Goal: Contribute content: Contribute content

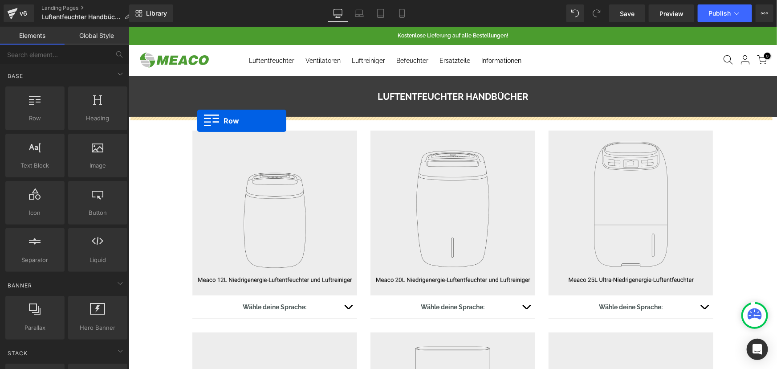
drag, startPoint x: 190, startPoint y: 141, endPoint x: 197, endPoint y: 120, distance: 21.5
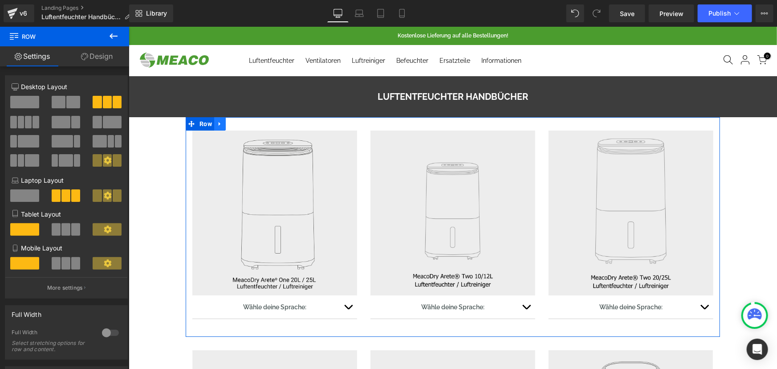
click at [217, 124] on icon at bounding box center [219, 123] width 6 height 7
click at [229, 124] on icon at bounding box center [231, 123] width 6 height 6
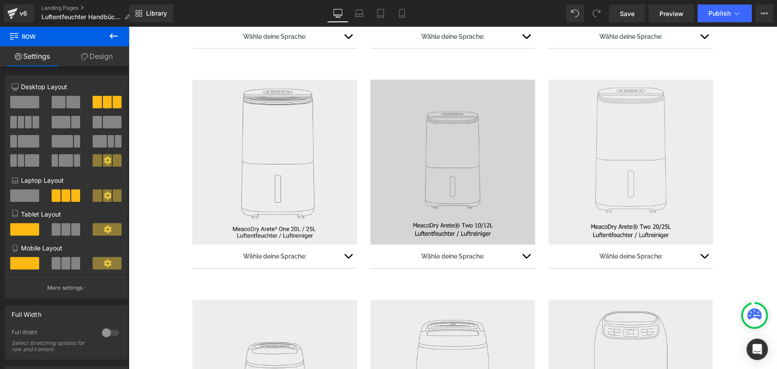
scroll to position [274, 0]
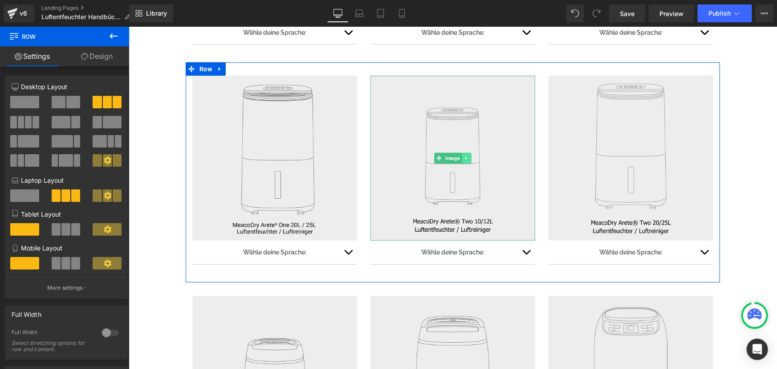
click at [464, 159] on icon at bounding box center [465, 157] width 5 height 5
click at [468, 159] on icon at bounding box center [470, 157] width 5 height 5
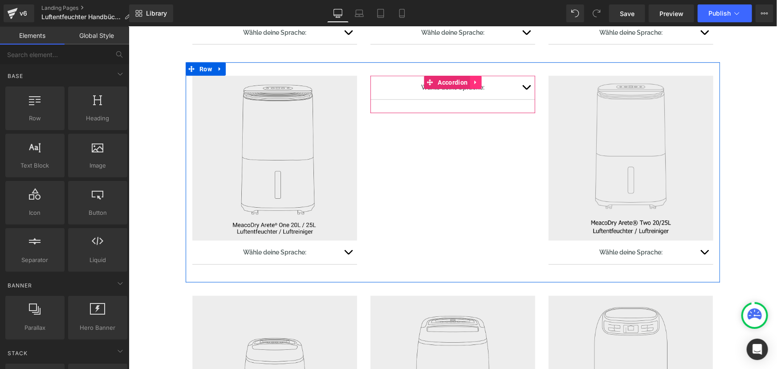
click at [474, 83] on icon at bounding box center [475, 82] width 2 height 4
click at [478, 82] on icon at bounding box center [481, 82] width 6 height 6
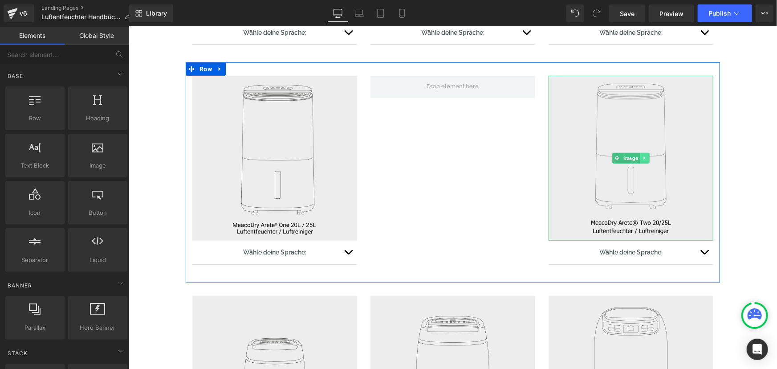
click at [643, 155] on icon at bounding box center [644, 157] width 5 height 5
click at [646, 155] on icon at bounding box center [648, 157] width 5 height 5
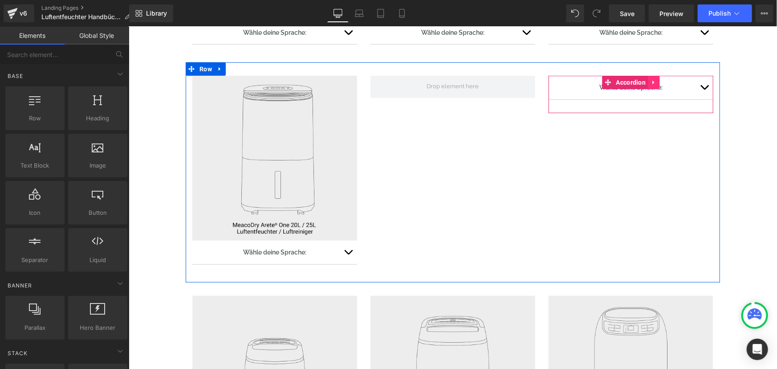
click at [652, 82] on icon at bounding box center [653, 82] width 2 height 4
click at [656, 80] on icon at bounding box center [659, 82] width 6 height 6
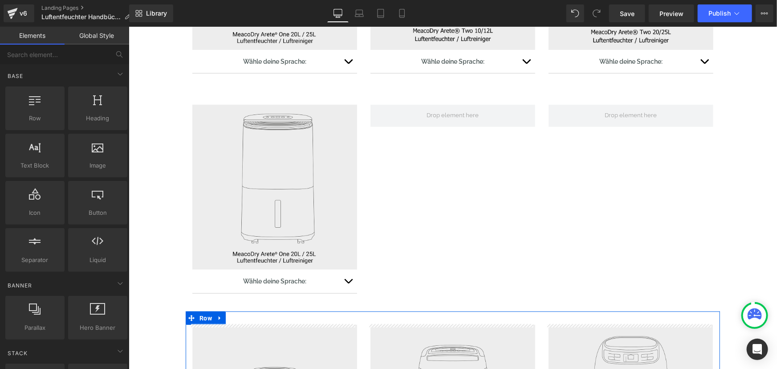
scroll to position [234, 0]
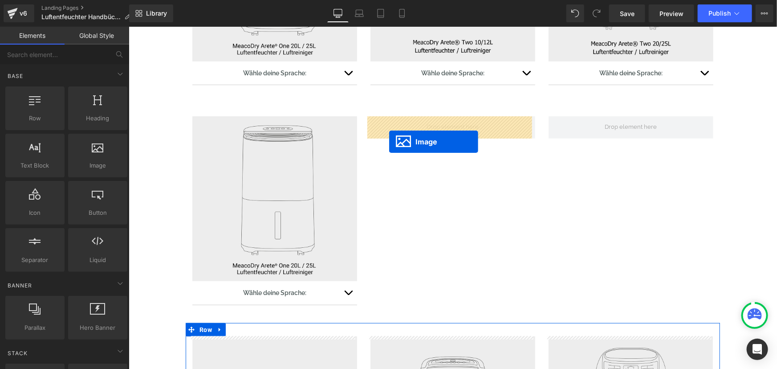
drag, startPoint x: 614, startPoint y: 336, endPoint x: 389, endPoint y: 141, distance: 297.9
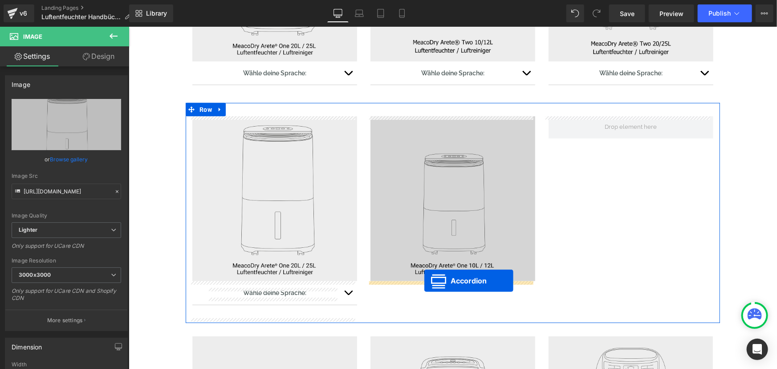
drag, startPoint x: 600, startPoint y: 259, endPoint x: 424, endPoint y: 280, distance: 177.1
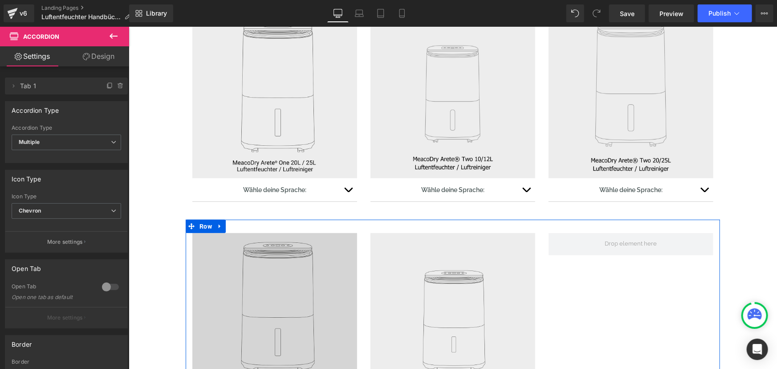
scroll to position [153, 0]
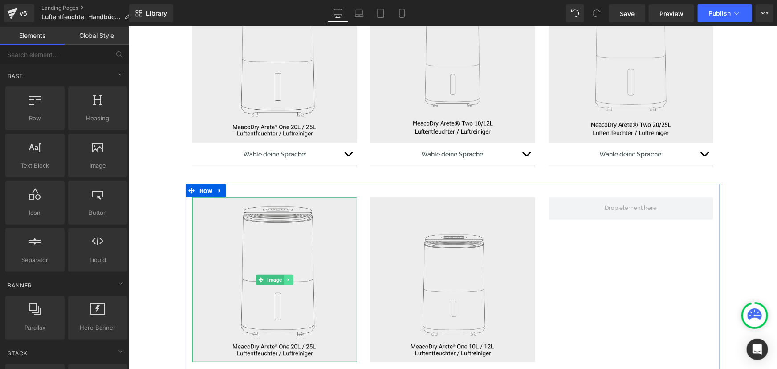
click at [286, 278] on icon at bounding box center [287, 278] width 5 height 5
click at [290, 278] on icon at bounding box center [292, 279] width 5 height 5
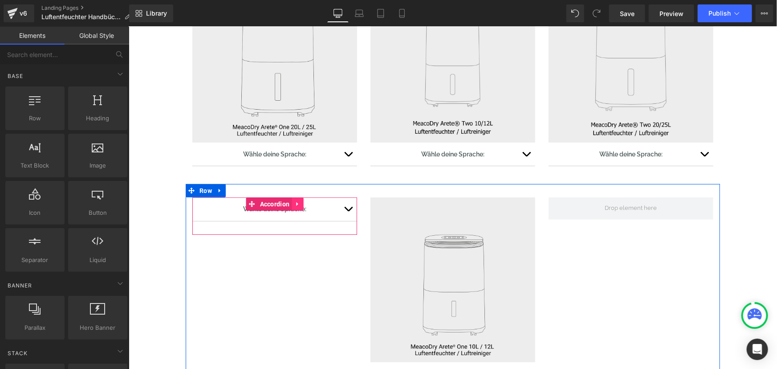
click at [294, 203] on icon at bounding box center [297, 203] width 6 height 7
click at [300, 203] on icon at bounding box center [303, 203] width 6 height 7
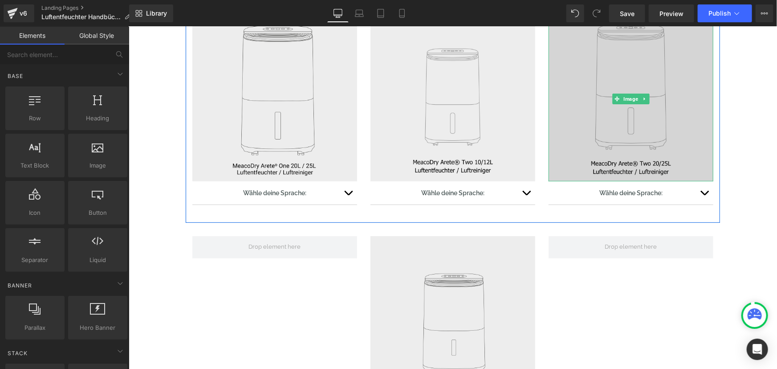
scroll to position [72, 0]
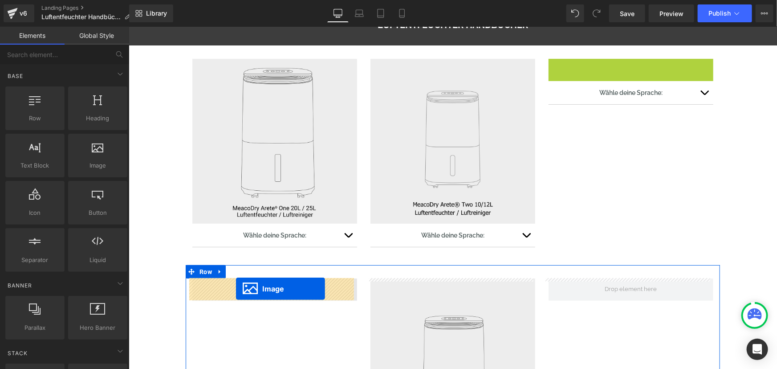
drag, startPoint x: 611, startPoint y: 139, endPoint x: 236, endPoint y: 288, distance: 404.4
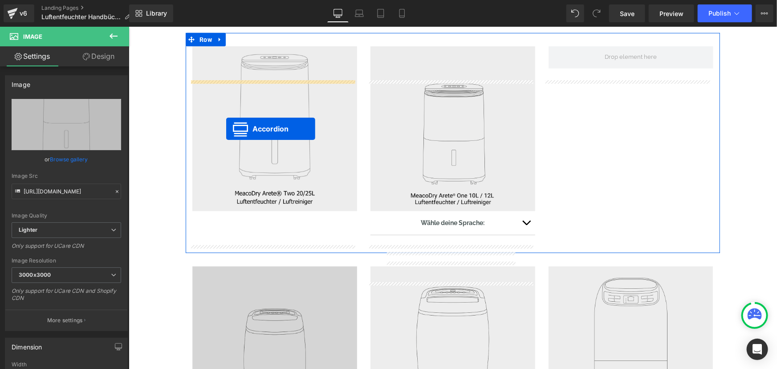
scroll to position [315, 0]
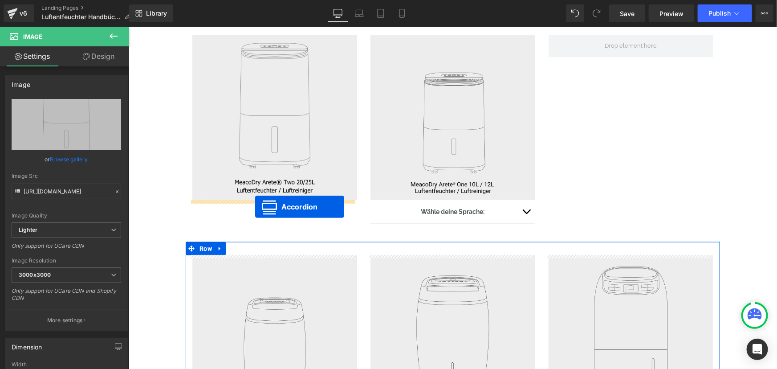
drag, startPoint x: 608, startPoint y: 65, endPoint x: 255, endPoint y: 206, distance: 380.8
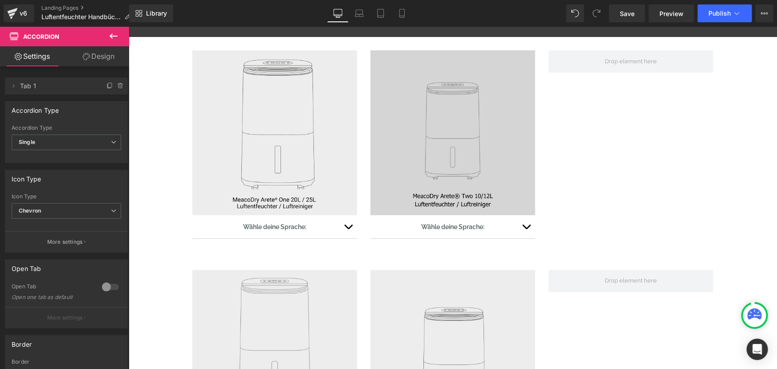
scroll to position [72, 0]
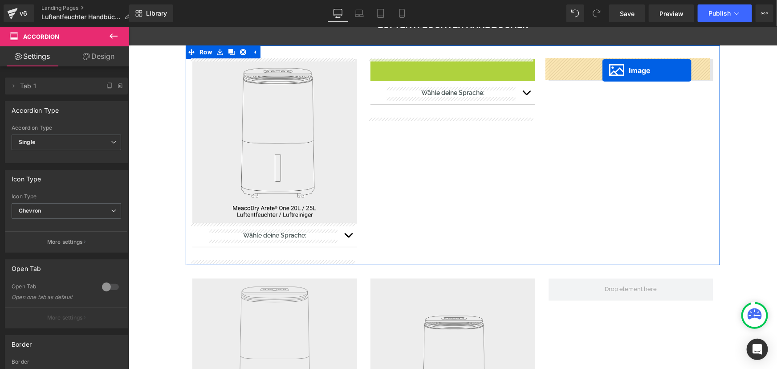
drag, startPoint x: 435, startPoint y: 141, endPoint x: 602, endPoint y: 70, distance: 181.2
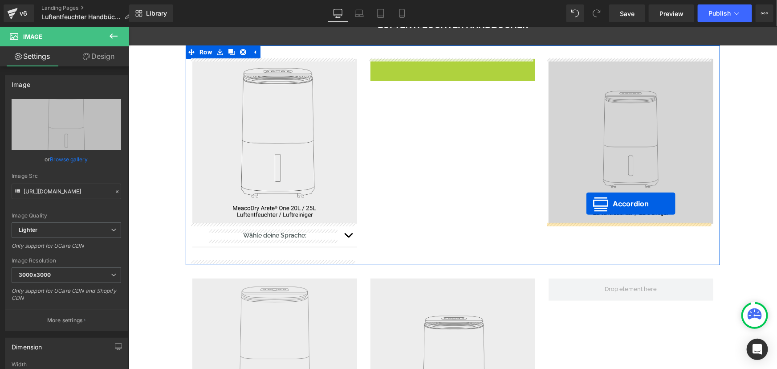
drag, startPoint x: 428, startPoint y: 63, endPoint x: 589, endPoint y: 212, distance: 218.9
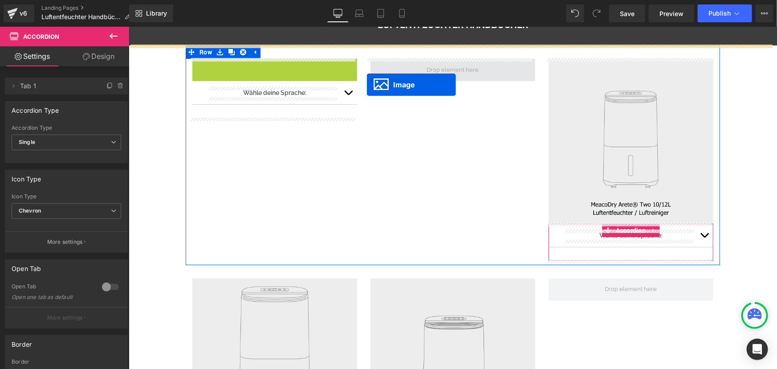
drag, startPoint x: 257, startPoint y: 141, endPoint x: 389, endPoint y: 74, distance: 147.1
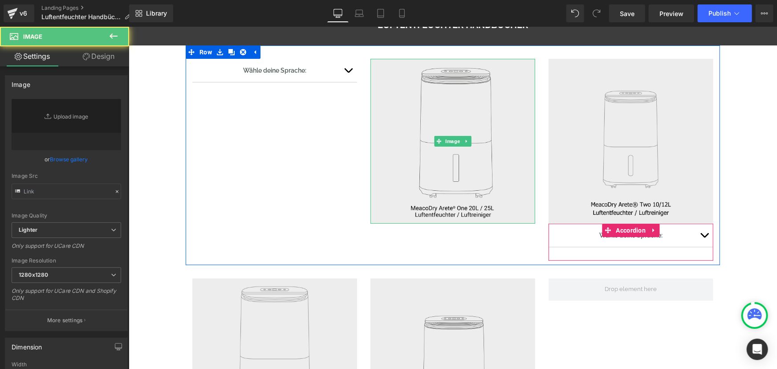
type input "[URL][DOMAIN_NAME]"
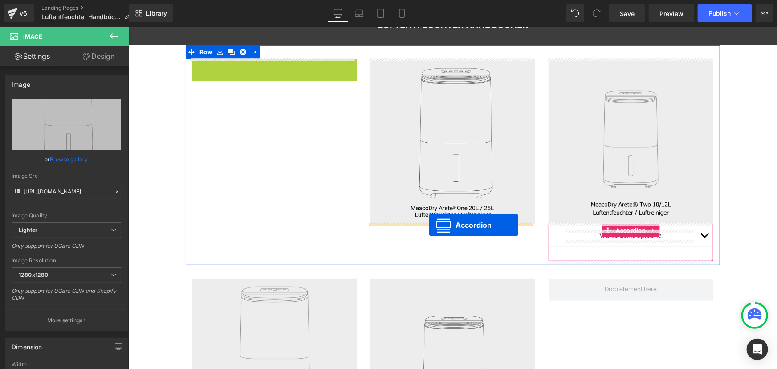
drag, startPoint x: 249, startPoint y: 71, endPoint x: 429, endPoint y: 224, distance: 236.2
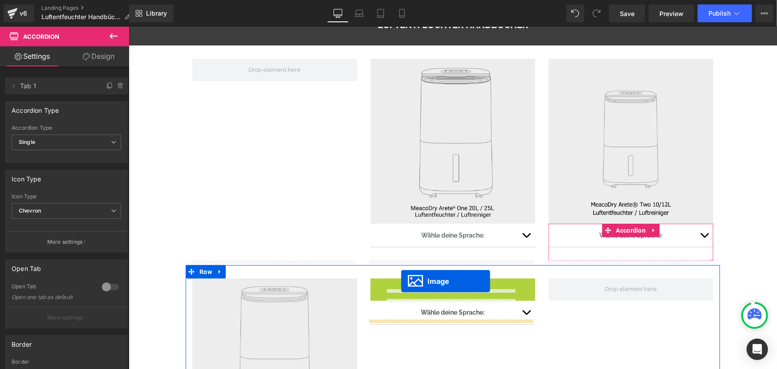
scroll to position [89, 0]
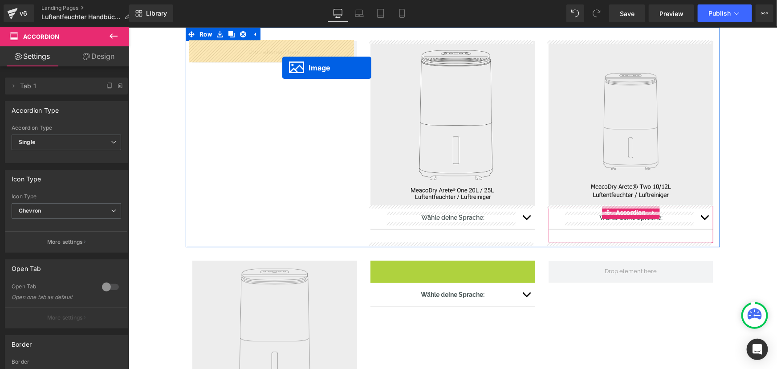
drag, startPoint x: 434, startPoint y: 361, endPoint x: 278, endPoint y: 63, distance: 335.7
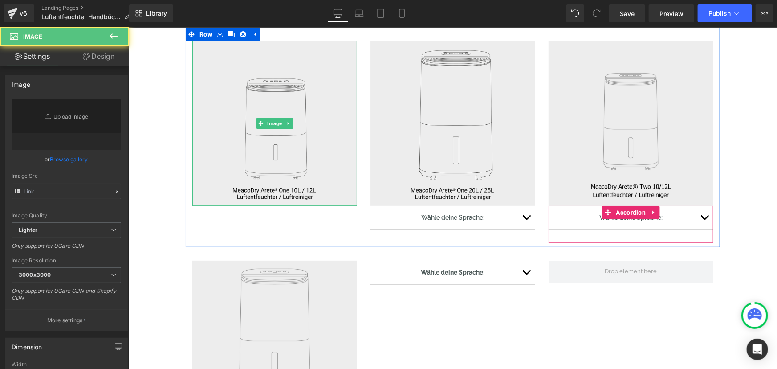
type input "[URL][DOMAIN_NAME]"
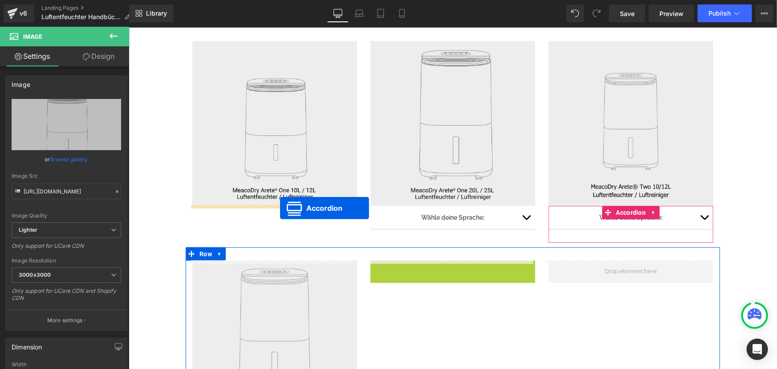
drag, startPoint x: 422, startPoint y: 266, endPoint x: 280, endPoint y: 207, distance: 154.5
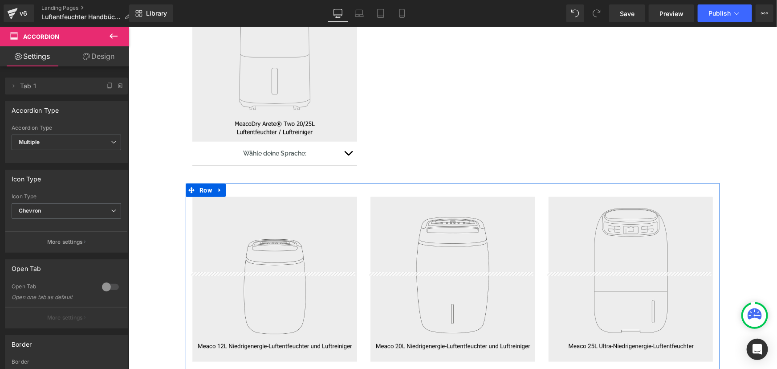
scroll to position [252, 0]
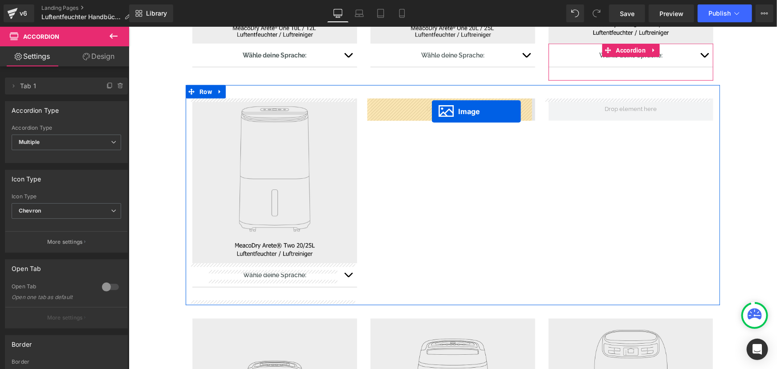
drag, startPoint x: 257, startPoint y: 238, endPoint x: 431, endPoint y: 111, distance: 216.0
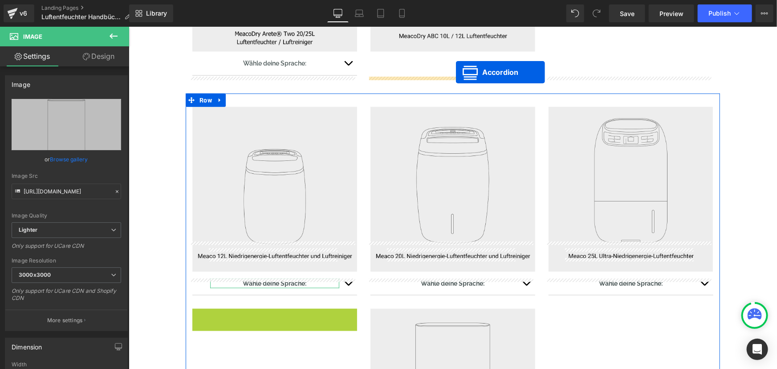
scroll to position [333, 0]
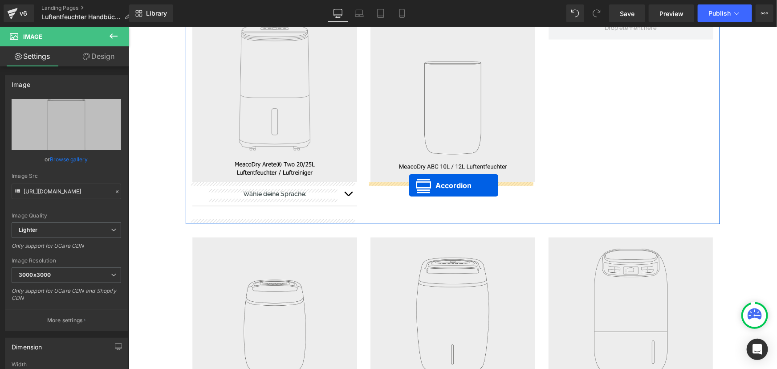
drag, startPoint x: 248, startPoint y: 282, endPoint x: 409, endPoint y: 185, distance: 188.4
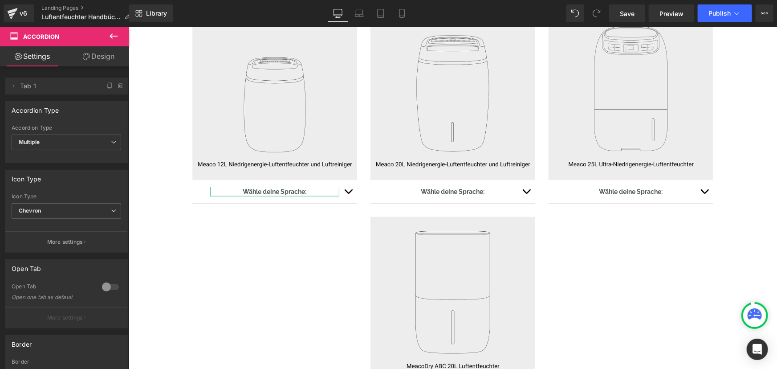
scroll to position [575, 0]
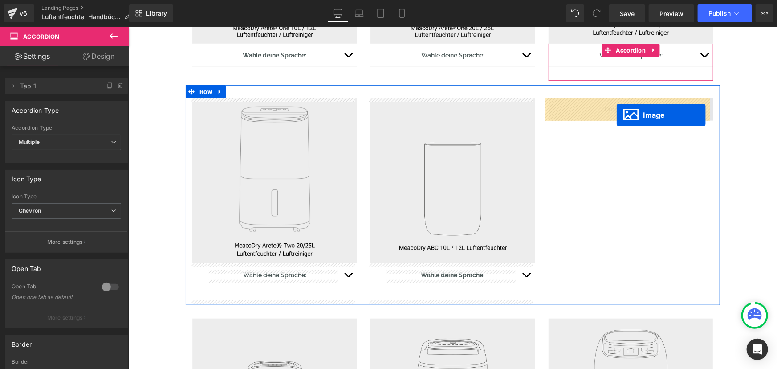
drag, startPoint x: 435, startPoint y: 276, endPoint x: 616, endPoint y: 114, distance: 242.8
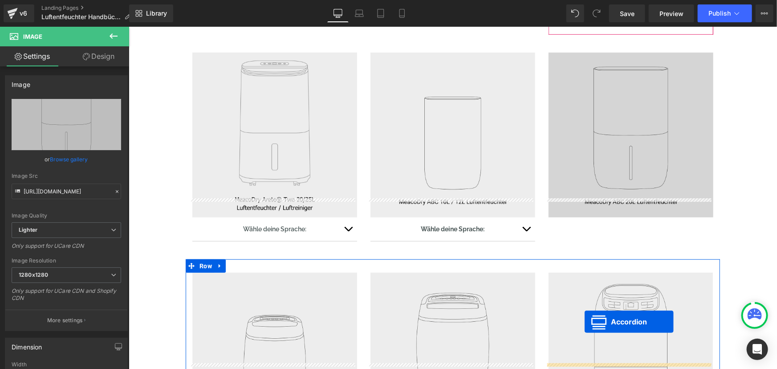
scroll to position [292, 0]
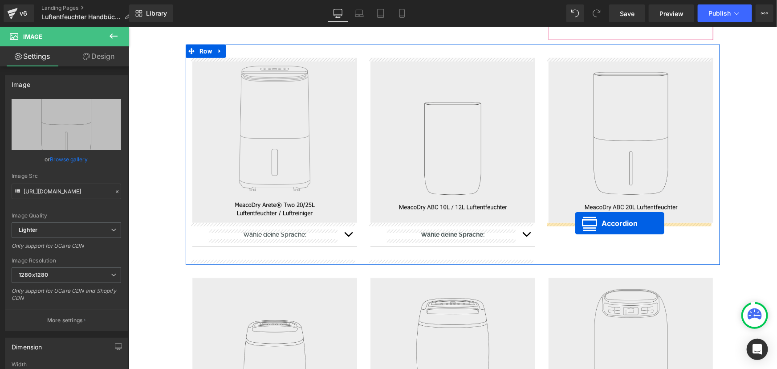
drag, startPoint x: 424, startPoint y: 200, endPoint x: 575, endPoint y: 222, distance: 152.0
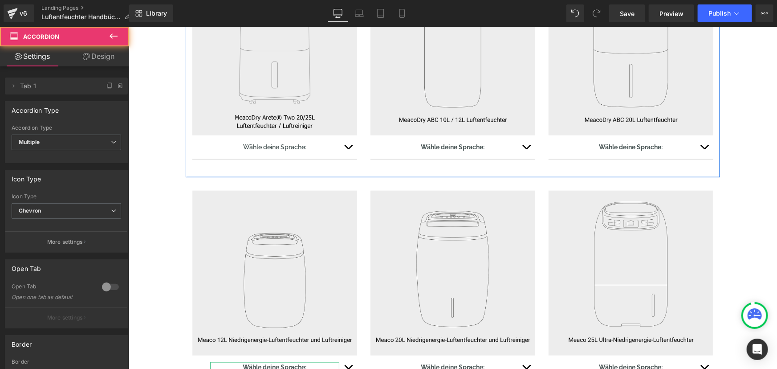
scroll to position [535, 0]
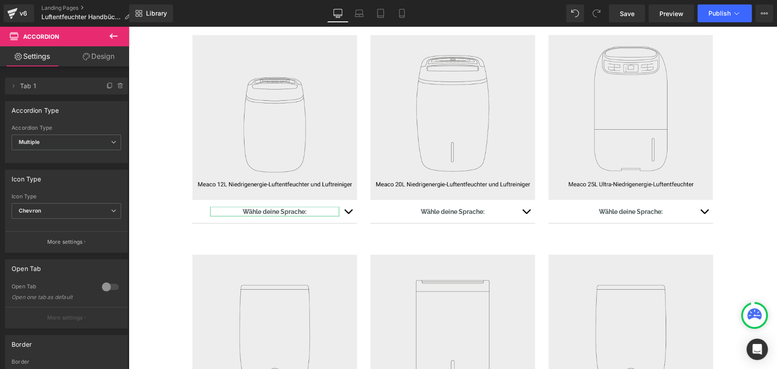
click at [178, 230] on div "Luftentfeuchter Handbücher Text Block Row Image [PERSON_NAME] deine Sprache: Te…" at bounding box center [452, 187] width 648 height 1292
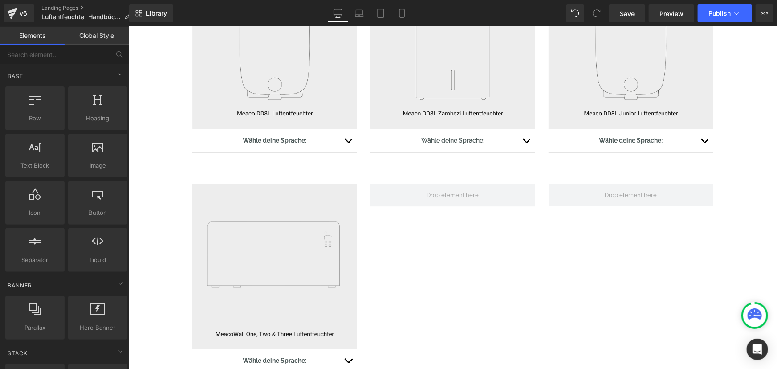
scroll to position [818, 0]
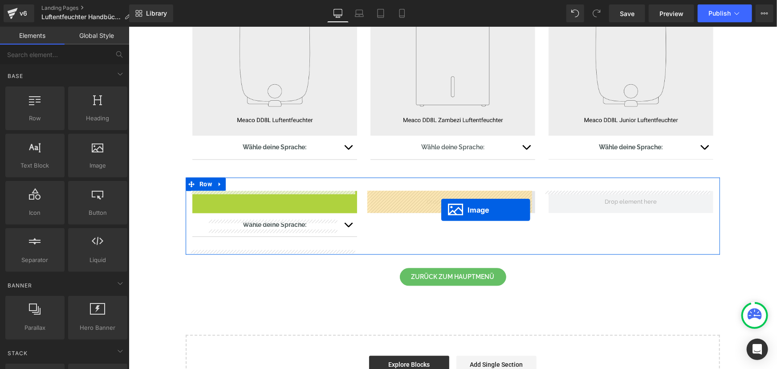
drag, startPoint x: 260, startPoint y: 272, endPoint x: 441, endPoint y: 209, distance: 191.9
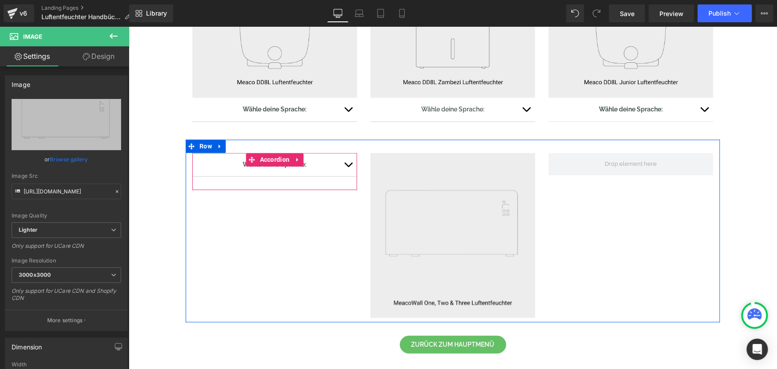
scroll to position [899, 0]
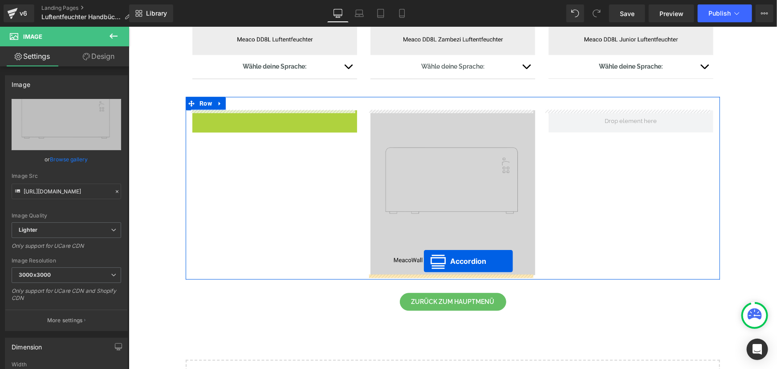
drag, startPoint x: 247, startPoint y: 114, endPoint x: 424, endPoint y: 262, distance: 230.7
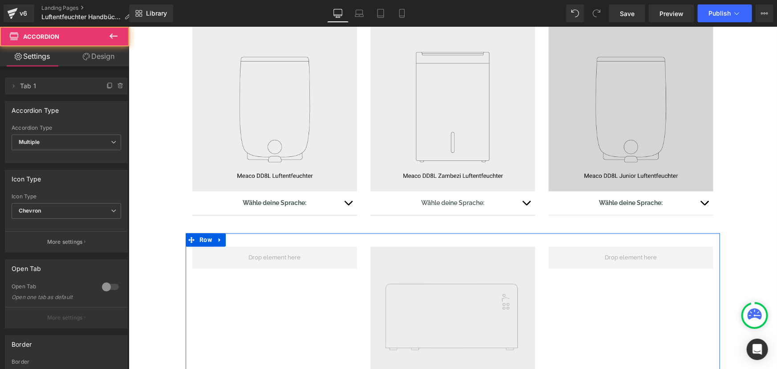
scroll to position [737, 0]
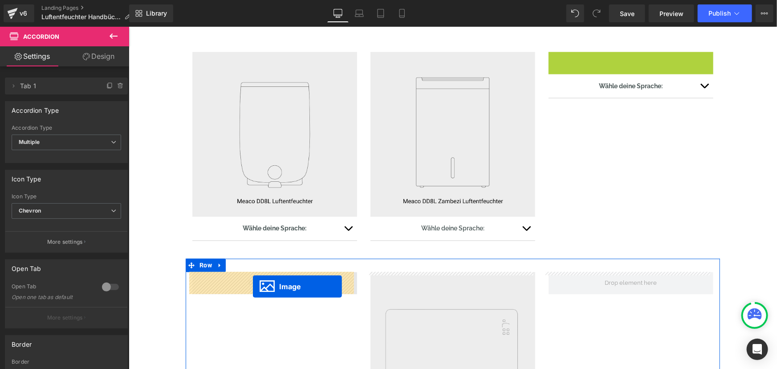
drag, startPoint x: 614, startPoint y: 134, endPoint x: 253, endPoint y: 284, distance: 390.6
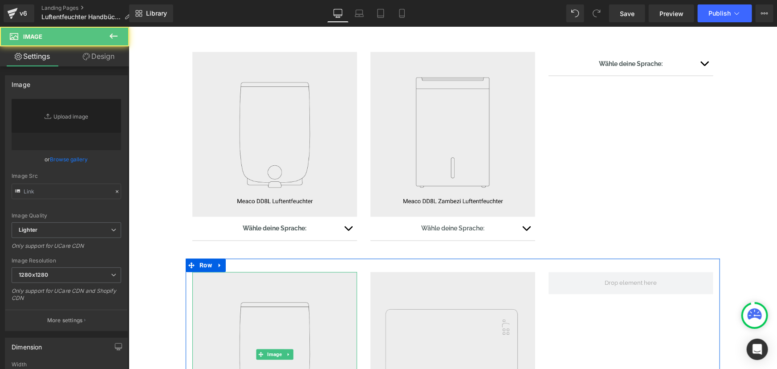
type input "[URL][DOMAIN_NAME]"
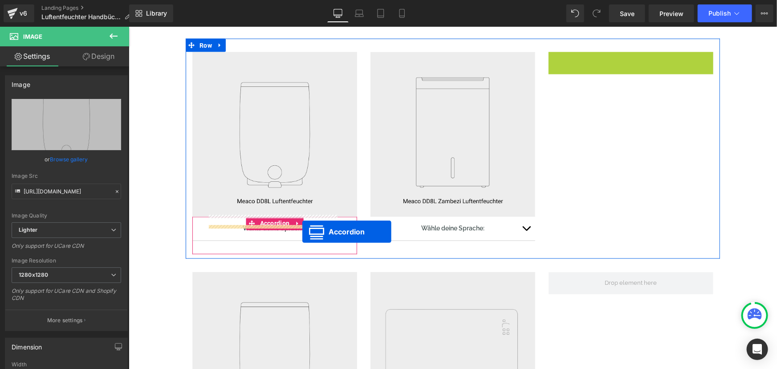
scroll to position [939, 0]
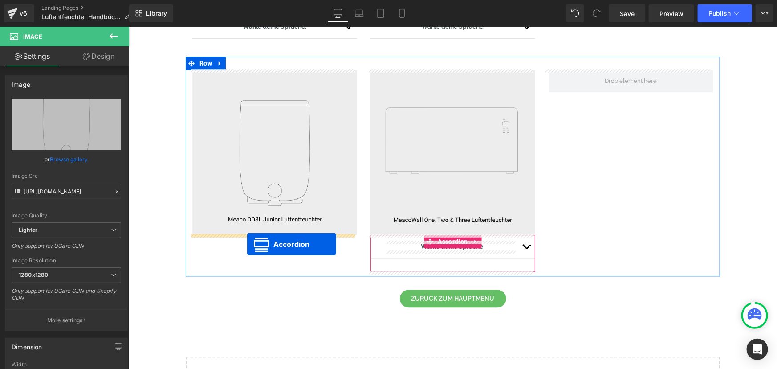
drag, startPoint x: 603, startPoint y: 57, endPoint x: 247, endPoint y: 244, distance: 401.8
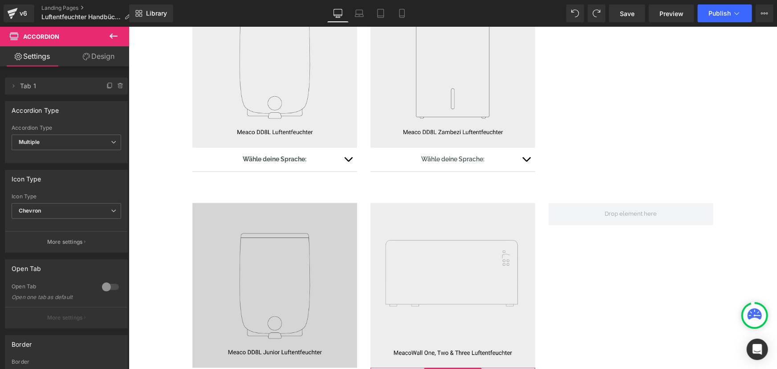
scroll to position [849, 0]
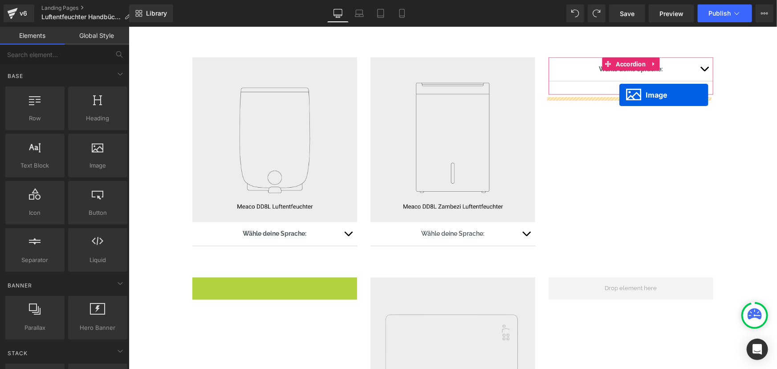
scroll to position [728, 0]
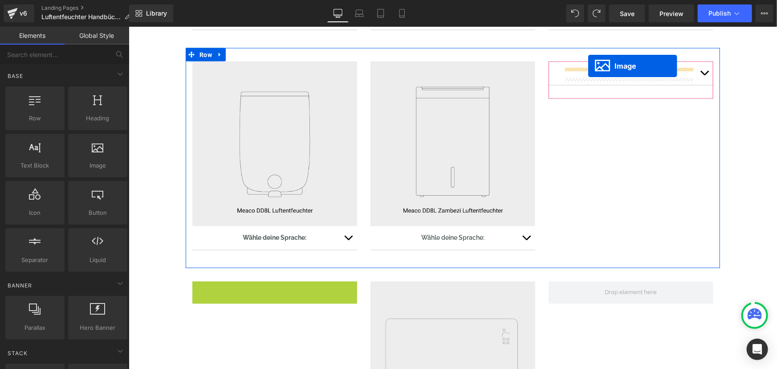
drag, startPoint x: 258, startPoint y: 244, endPoint x: 588, endPoint y: 66, distance: 374.5
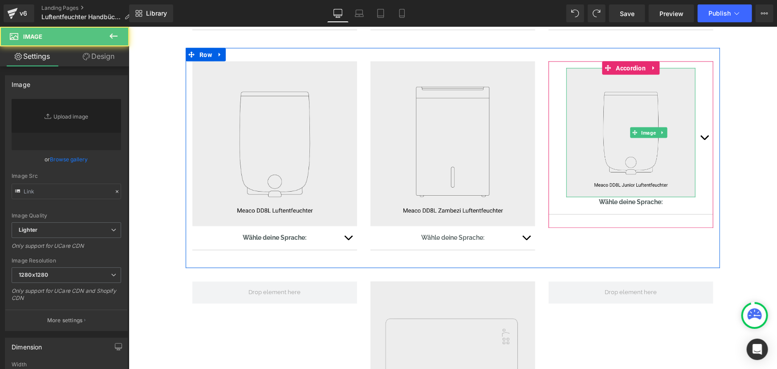
type input "[URL][DOMAIN_NAME]"
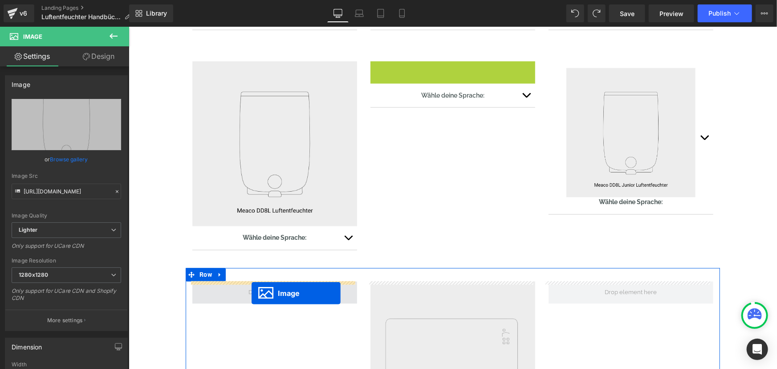
drag, startPoint x: 436, startPoint y: 142, endPoint x: 251, endPoint y: 292, distance: 238.3
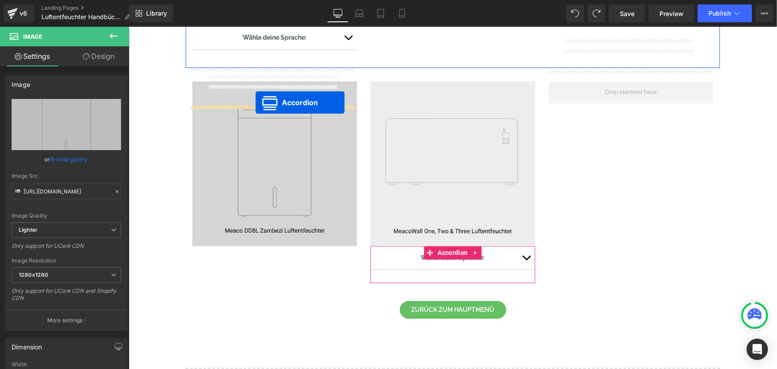
scroll to position [930, 0]
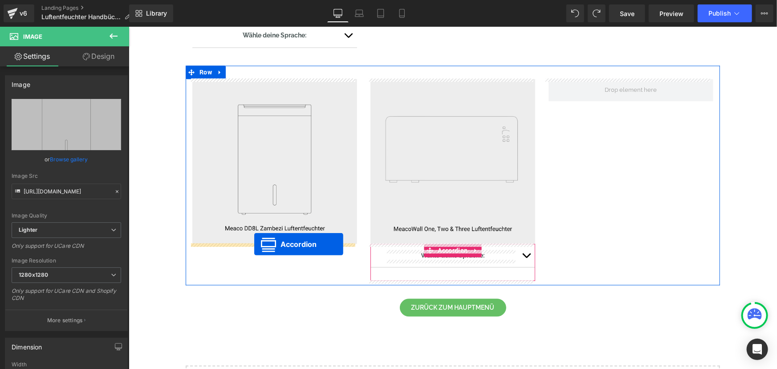
drag, startPoint x: 426, startPoint y: 68, endPoint x: 254, endPoint y: 244, distance: 246.2
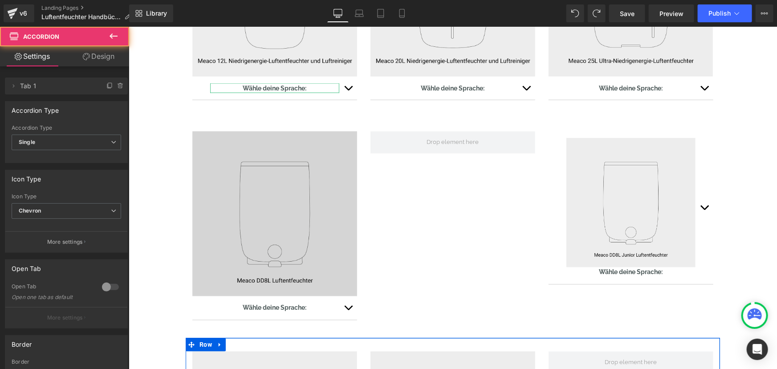
scroll to position [647, 0]
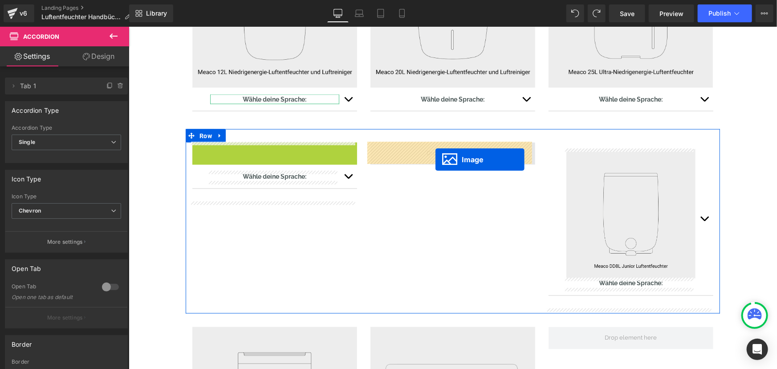
drag, startPoint x: 327, startPoint y: 205, endPoint x: 435, endPoint y: 159, distance: 116.9
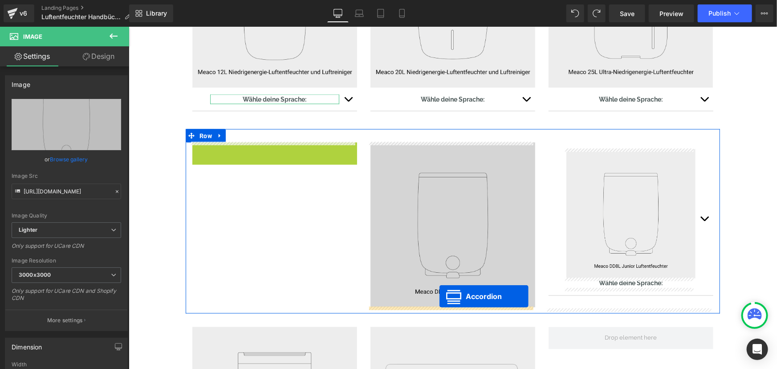
drag, startPoint x: 248, startPoint y: 146, endPoint x: 439, endPoint y: 296, distance: 242.2
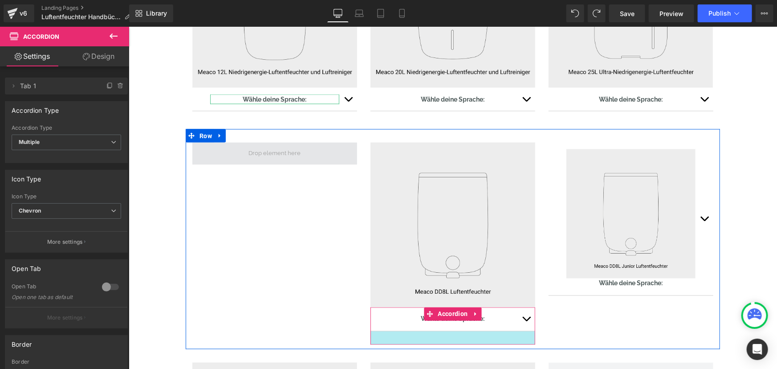
click at [268, 151] on span at bounding box center [274, 153] width 58 height 15
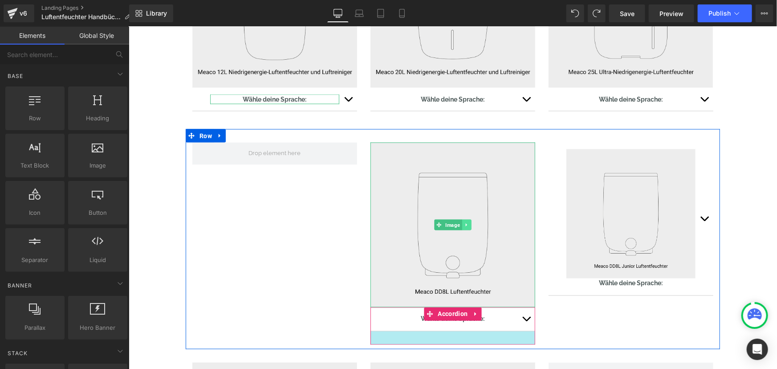
click at [467, 225] on div "Image" at bounding box center [452, 224] width 165 height 165
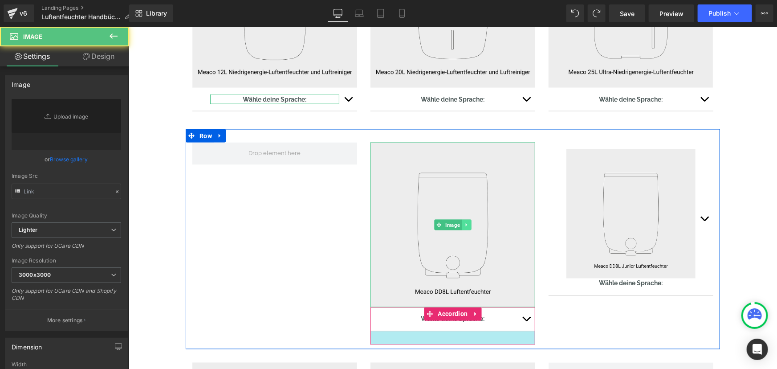
type input "[URL][DOMAIN_NAME]"
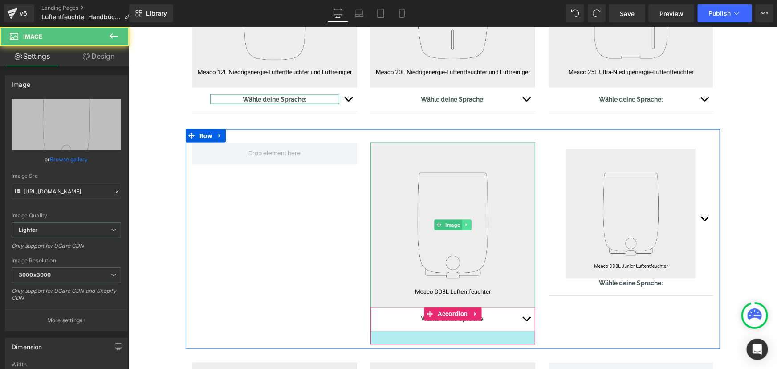
click at [465, 226] on icon at bounding box center [465, 224] width 5 height 5
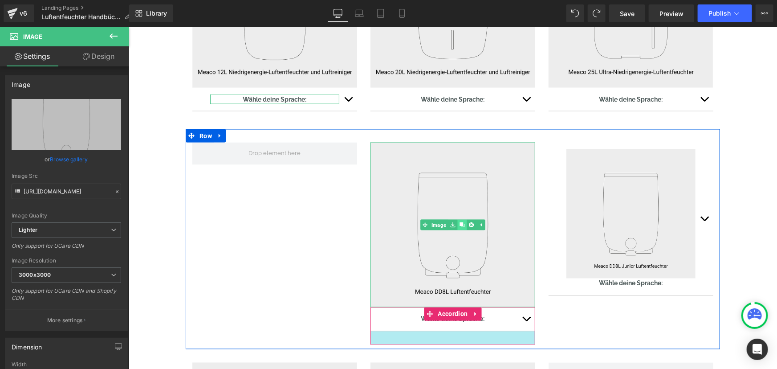
click at [460, 225] on icon at bounding box center [461, 224] width 5 height 5
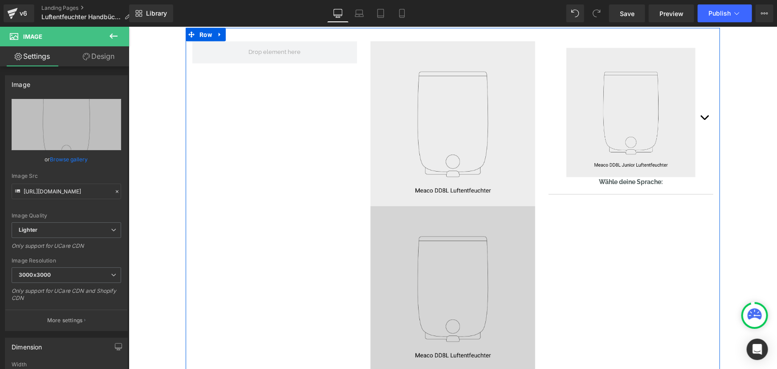
scroll to position [742, 0]
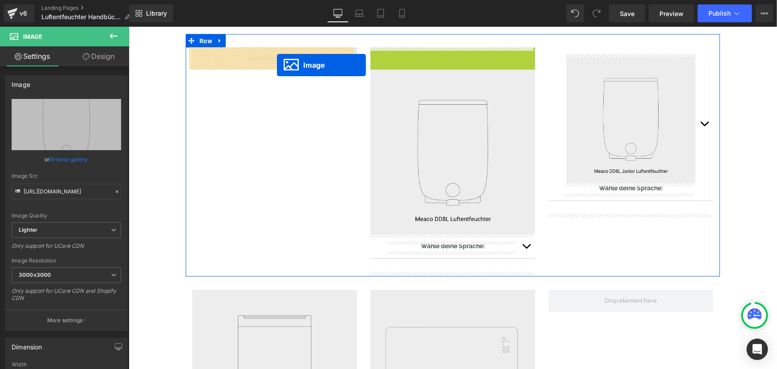
drag, startPoint x: 421, startPoint y: 132, endPoint x: 276, endPoint y: 65, distance: 159.1
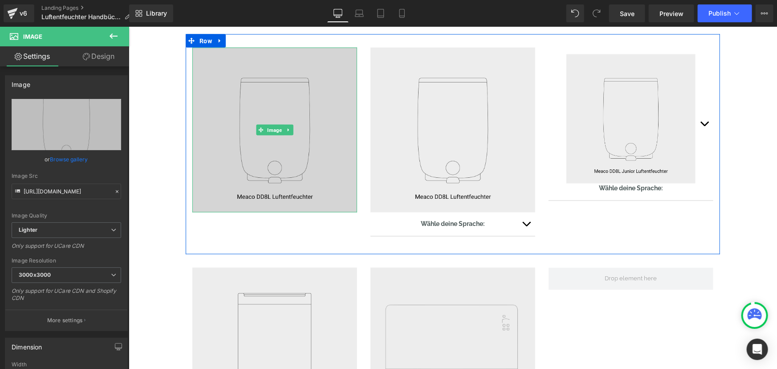
click at [215, 138] on img at bounding box center [274, 129] width 165 height 165
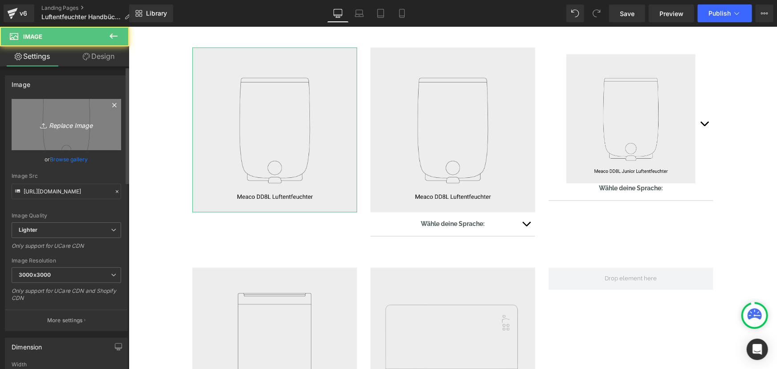
click at [95, 130] on link "Replace Image" at bounding box center [67, 124] width 110 height 51
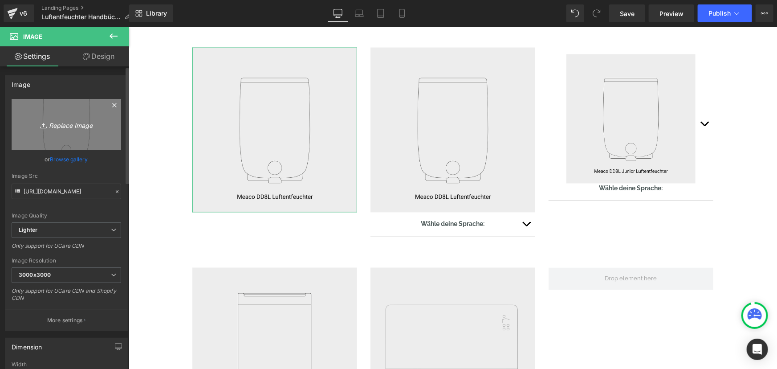
type input "C:\fakepath\DD8L Pro_web cover_DE.jpg"
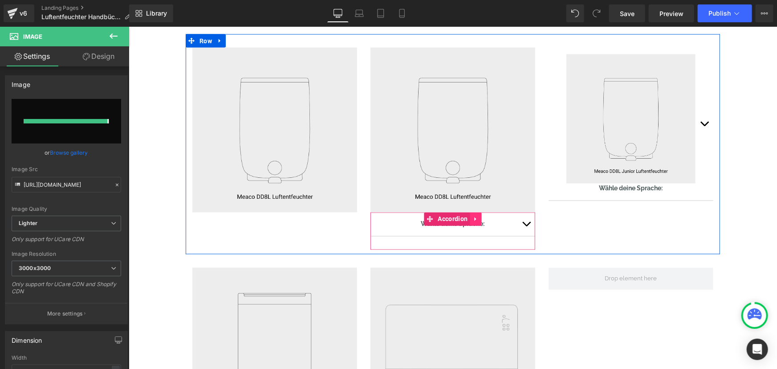
type input "[URL][DOMAIN_NAME]"
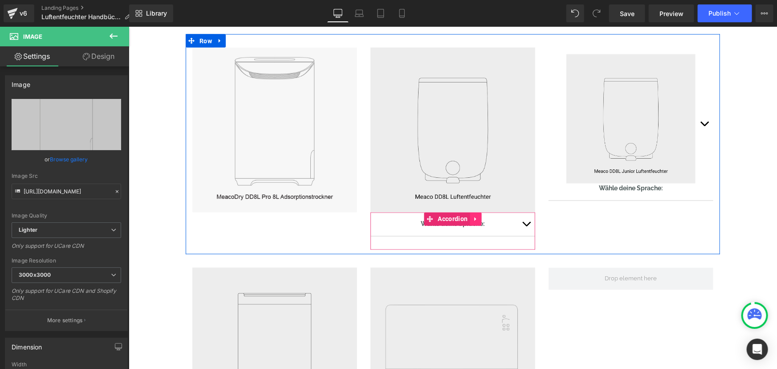
click at [474, 219] on icon at bounding box center [475, 219] width 2 height 4
click at [466, 220] on icon at bounding box center [469, 218] width 6 height 7
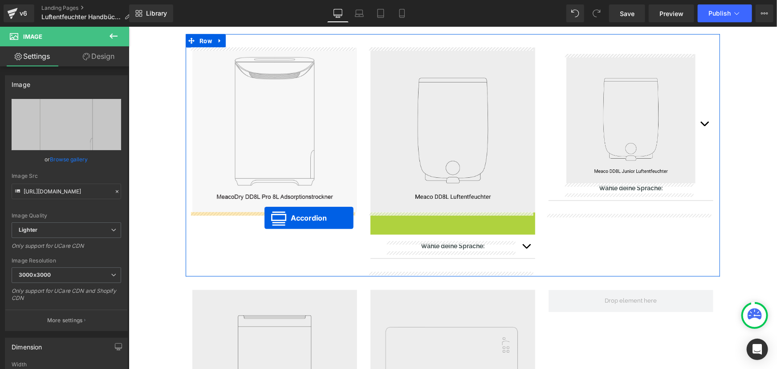
drag, startPoint x: 406, startPoint y: 220, endPoint x: 259, endPoint y: 217, distance: 147.8
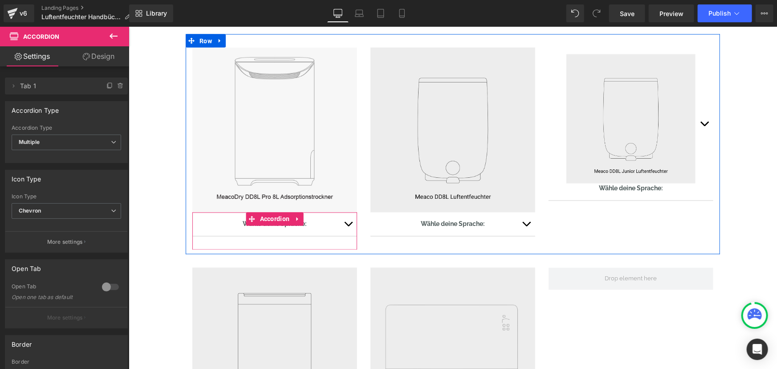
click at [348, 226] on span "button" at bounding box center [348, 226] width 0 height 0
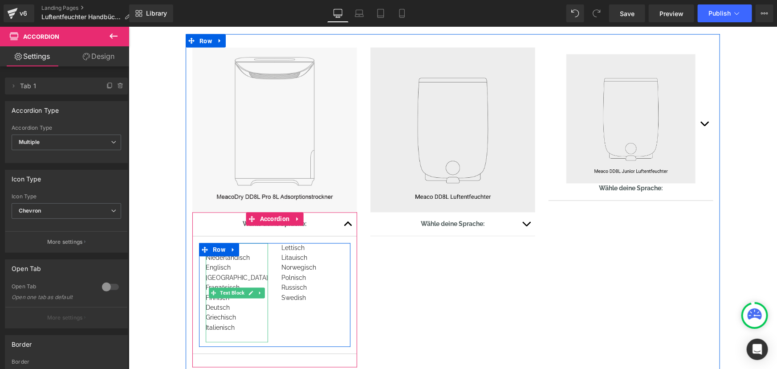
click at [251, 253] on div "Niederländisch" at bounding box center [236, 257] width 62 height 10
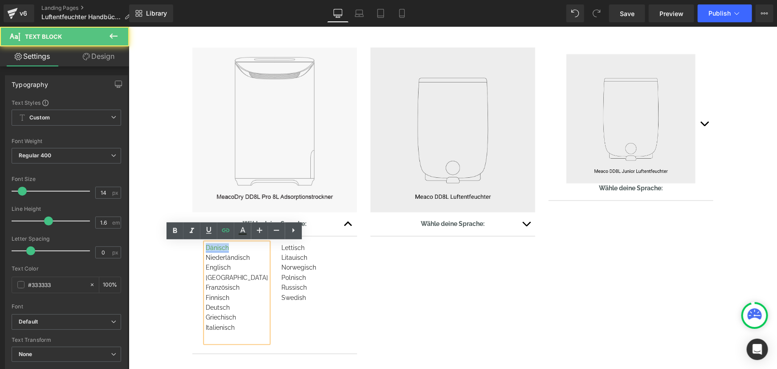
drag, startPoint x: 225, startPoint y: 247, endPoint x: 212, endPoint y: 243, distance: 13.1
click at [205, 248] on link "Dänisch" at bounding box center [216, 247] width 23 height 7
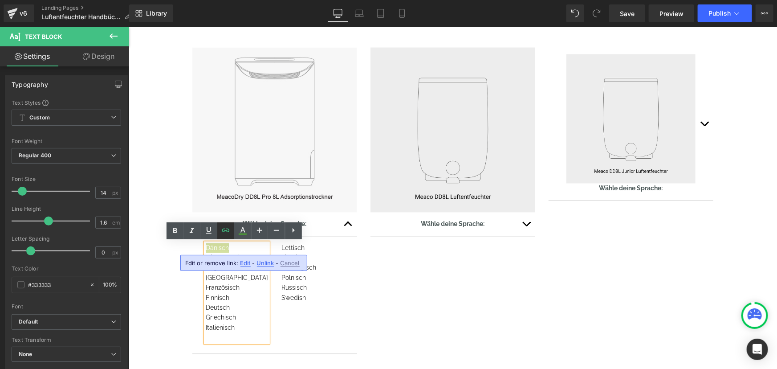
click at [225, 229] on icon at bounding box center [225, 230] width 11 height 11
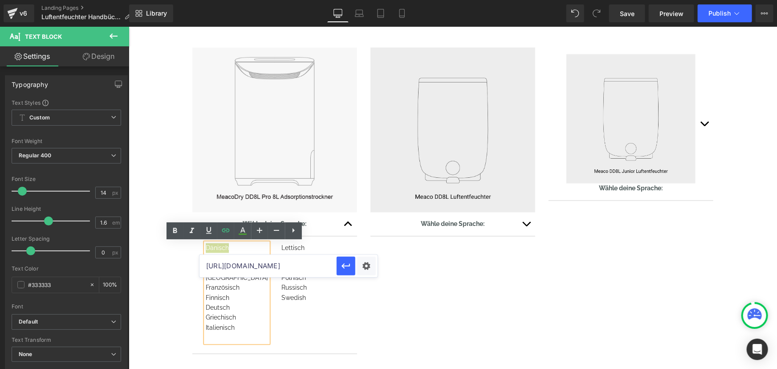
click at [228, 264] on input "[URL][DOMAIN_NAME]" at bounding box center [267, 266] width 137 height 22
paste input "D8L_Pro_8L_Manual_DK01.pdf?v=1759502818"
click at [352, 267] on button "button" at bounding box center [346, 265] width 19 height 19
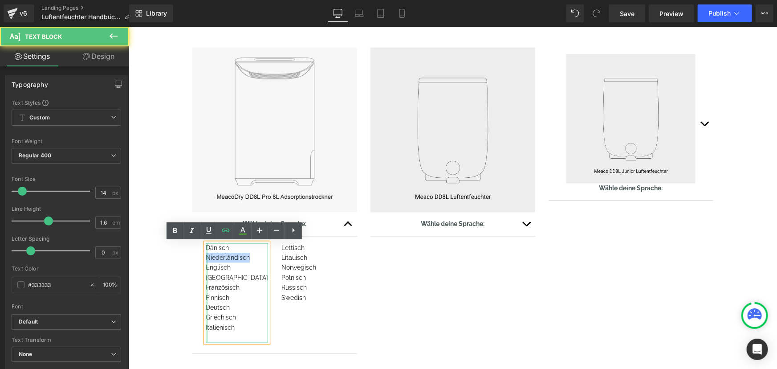
drag, startPoint x: 247, startPoint y: 256, endPoint x: 204, endPoint y: 255, distance: 43.2
click at [205, 255] on div "Dänisch Niederländisch Englisch [GEOGRAPHIC_DATA] Französisch Finnisch Deutsch …" at bounding box center [236, 293] width 62 height 100
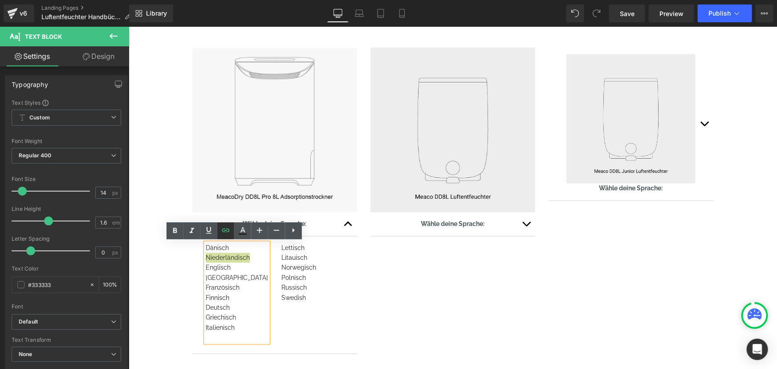
click at [226, 231] on icon at bounding box center [225, 230] width 11 height 11
click at [229, 270] on input "[URL][DOMAIN_NAME]" at bounding box center [267, 275] width 137 height 22
paste input "DD8L_Pro_8L_Manual_NL01.pdf?v=1759502818"
click at [347, 280] on icon "button" at bounding box center [346, 275] width 11 height 11
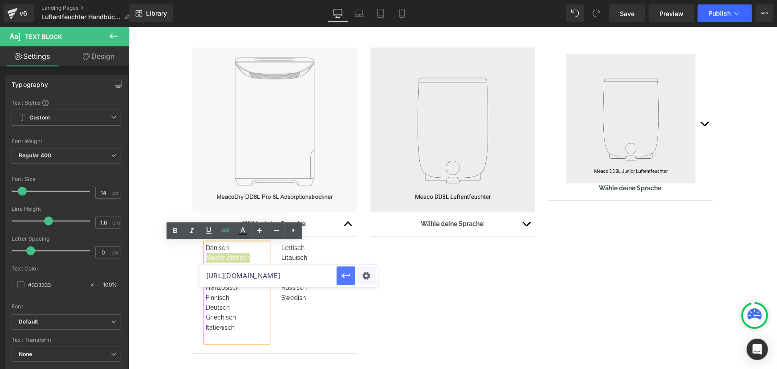
scroll to position [0, 0]
click at [226, 270] on link "Englisch" at bounding box center [217, 267] width 25 height 7
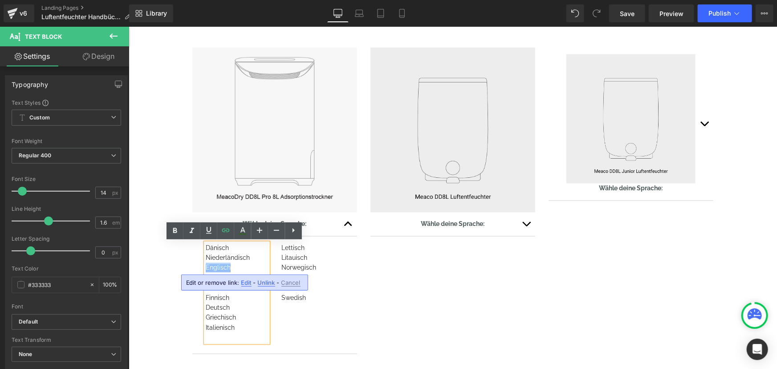
drag, startPoint x: 230, startPoint y: 266, endPoint x: 203, endPoint y: 267, distance: 26.7
click at [205, 267] on div "Englisch" at bounding box center [236, 267] width 62 height 10
drag, startPoint x: 225, startPoint y: 231, endPoint x: 97, endPoint y: 224, distance: 128.0
click at [225, 231] on icon at bounding box center [225, 230] width 11 height 11
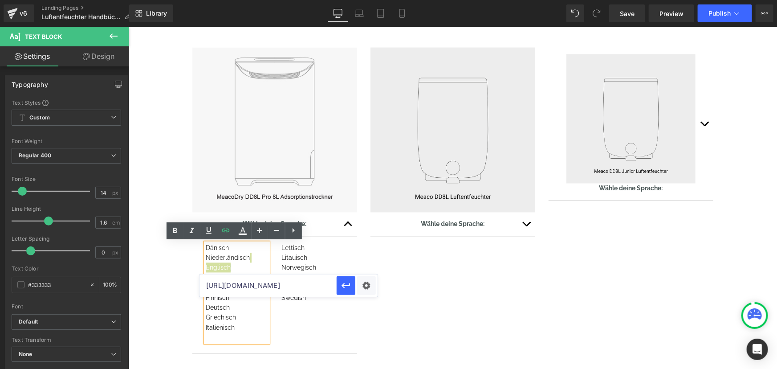
click at [227, 283] on input "[URL][DOMAIN_NAME]" at bounding box center [267, 285] width 137 height 22
paste input "DD8L_Pro_8L_Manual_EN301.pdf?v=1759502619"
click at [340, 285] on button "button" at bounding box center [346, 285] width 19 height 19
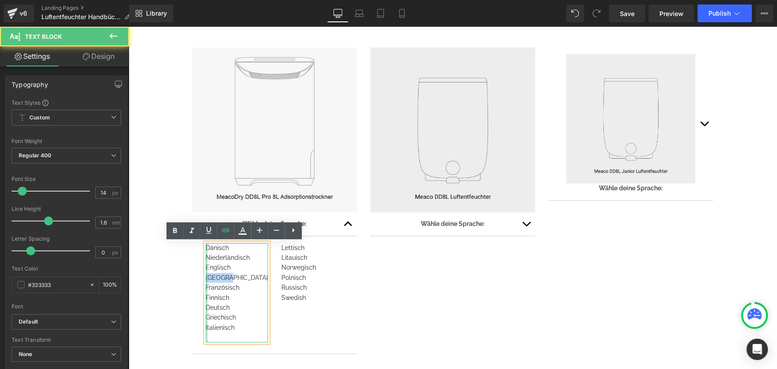
drag, startPoint x: 228, startPoint y: 277, endPoint x: 203, endPoint y: 278, distance: 24.9
click at [205, 278] on div "Dänisch Niederländisch Englisch [GEOGRAPHIC_DATA] Französisch Finnisch Deutsch …" at bounding box center [236, 293] width 62 height 100
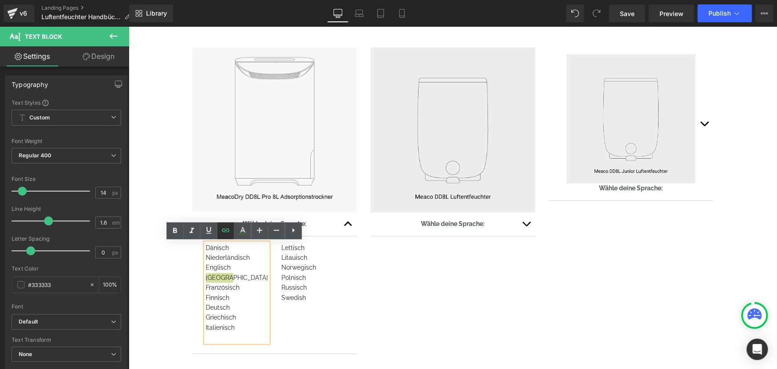
click at [224, 230] on icon at bounding box center [226, 230] width 8 height 4
click at [243, 299] on input "[URL][DOMAIN_NAME]" at bounding box center [267, 295] width 137 height 22
paste input "L_Pro_8L_Manual_EE01.pdf?v=1759502818"
click at [344, 291] on icon "button" at bounding box center [346, 295] width 11 height 11
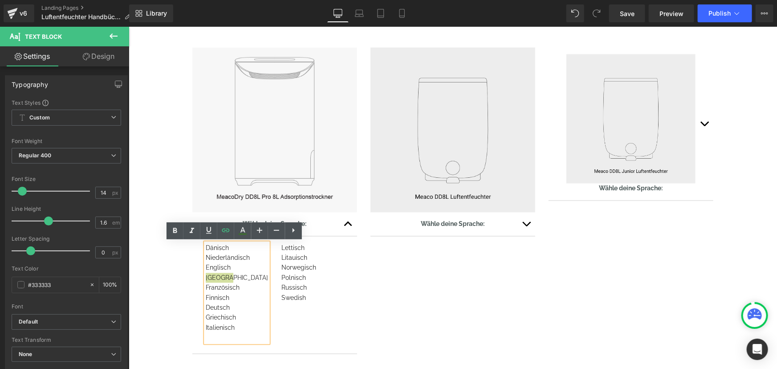
scroll to position [0, 0]
drag, startPoint x: 230, startPoint y: 288, endPoint x: 200, endPoint y: 290, distance: 29.4
click at [205, 290] on div "Dänisch Niederländisch Englisch [GEOGRAPHIC_DATA] Französisch Finnisch Deutsch …" at bounding box center [236, 293] width 62 height 100
click at [242, 293] on div "Finnisch" at bounding box center [236, 297] width 62 height 10
drag, startPoint x: 228, startPoint y: 285, endPoint x: 203, endPoint y: 286, distance: 24.9
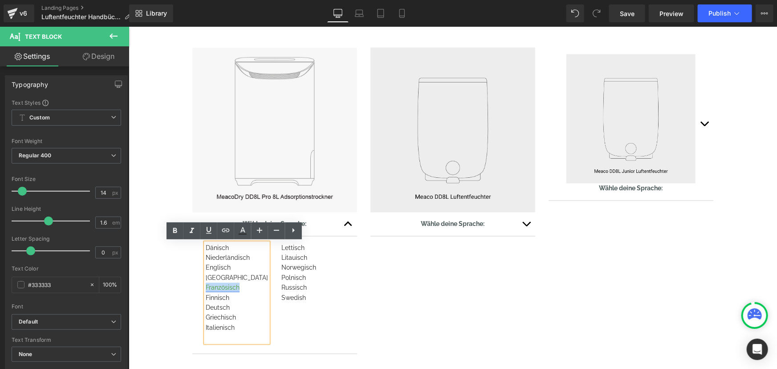
click at [205, 286] on div "Französisch" at bounding box center [236, 287] width 62 height 10
click at [227, 227] on icon at bounding box center [225, 230] width 11 height 11
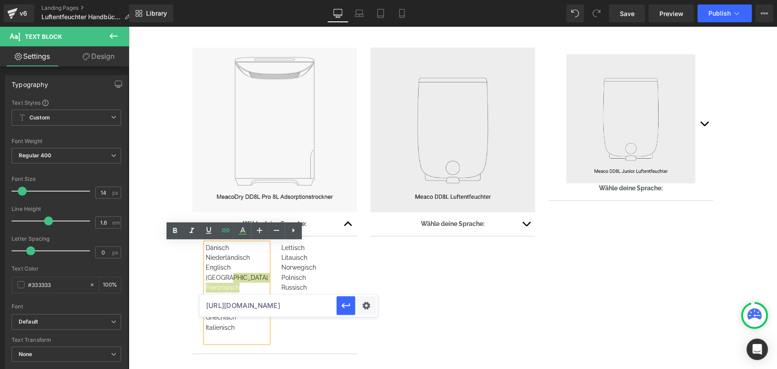
click at [236, 306] on input "[URL][DOMAIN_NAME]" at bounding box center [267, 305] width 137 height 22
paste input "DD8L_Pro_8L_Manual_FR01.pdf?v=1759502817"
click at [345, 304] on icon "button" at bounding box center [346, 305] width 11 height 11
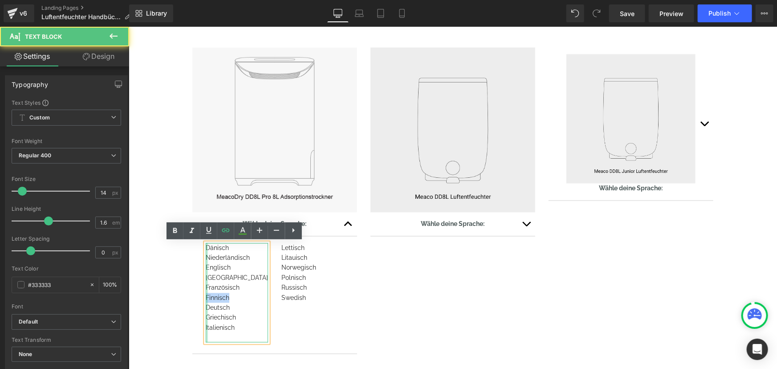
drag, startPoint x: 228, startPoint y: 298, endPoint x: 204, endPoint y: 298, distance: 24.0
click at [205, 299] on div "Dänisch Niederländisch Englisch [GEOGRAPHIC_DATA] Französisch Finnisch Deutsch …" at bounding box center [236, 293] width 62 height 100
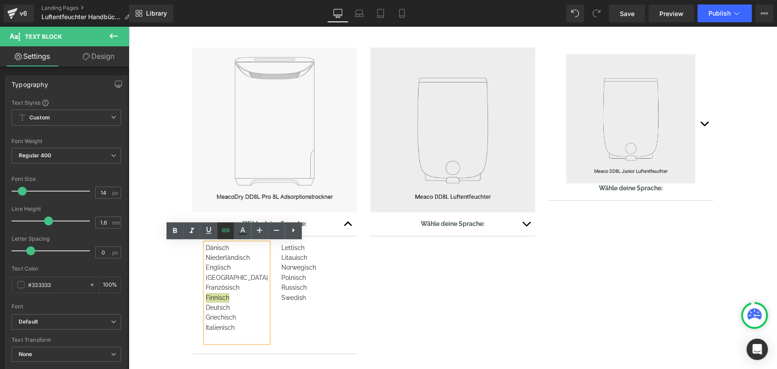
click at [223, 229] on icon at bounding box center [226, 230] width 8 height 4
click at [241, 316] on input "[URL][DOMAIN_NAME]" at bounding box center [267, 316] width 137 height 22
paste input "DD8L_Pro_8L_Manual_FI01.pdf?v=175950281"
click at [345, 316] on icon "button" at bounding box center [346, 315] width 11 height 11
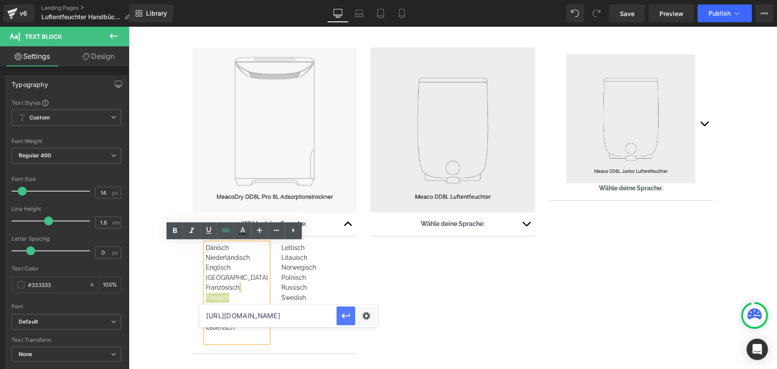
scroll to position [0, 0]
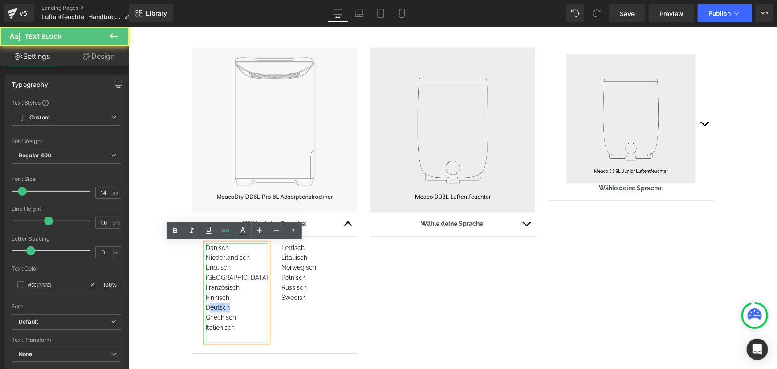
drag, startPoint x: 231, startPoint y: 307, endPoint x: 204, endPoint y: 307, distance: 26.7
click at [205, 307] on div "Dänisch Niederländisch Englisch [GEOGRAPHIC_DATA] Französisch Finnisch Deutsch …" at bounding box center [236, 293] width 62 height 100
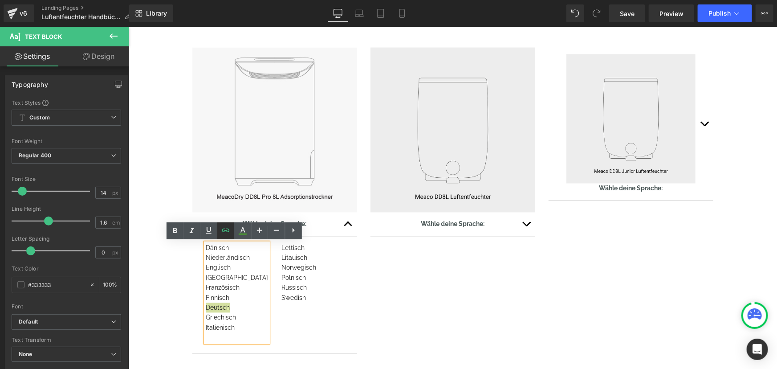
click at [227, 226] on icon at bounding box center [225, 230] width 11 height 11
click at [237, 321] on input "[URL][DOMAIN_NAME]" at bounding box center [267, 325] width 137 height 22
paste input "371/8378/3043/files/DD8L_Pro_8L_Manual_DE01.pdf?v=1759502818"
type input "[URL][DOMAIN_NAME]"
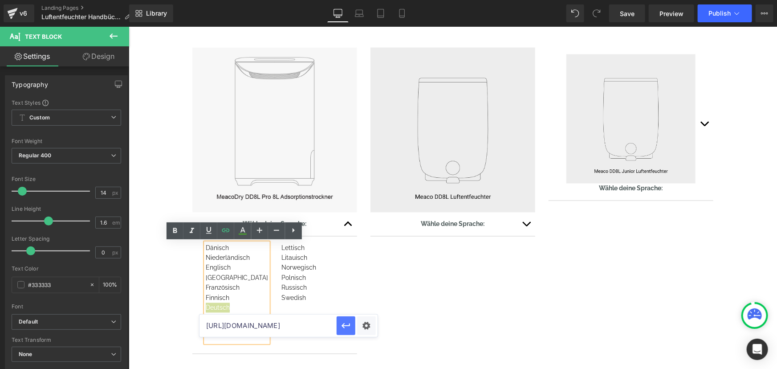
click at [345, 326] on icon "button" at bounding box center [346, 325] width 11 height 11
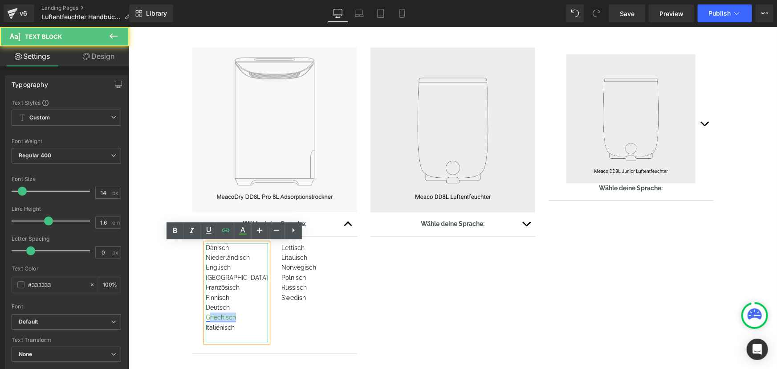
drag, startPoint x: 233, startPoint y: 316, endPoint x: 205, endPoint y: 319, distance: 28.2
click at [205, 319] on div "Griechisch" at bounding box center [236, 317] width 62 height 10
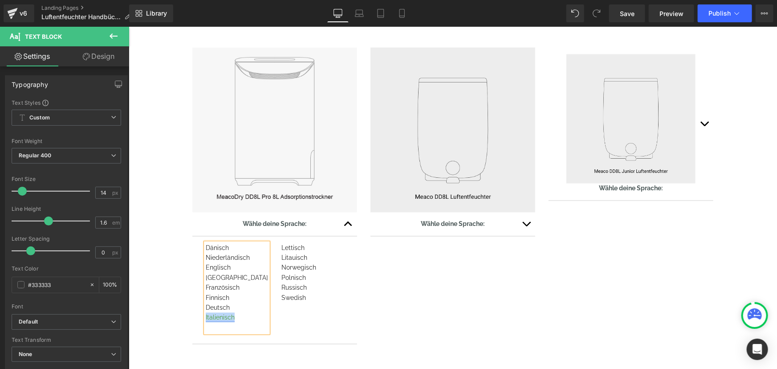
drag, startPoint x: 230, startPoint y: 318, endPoint x: 202, endPoint y: 320, distance: 28.1
click at [205, 320] on link "Italienisch" at bounding box center [219, 316] width 29 height 7
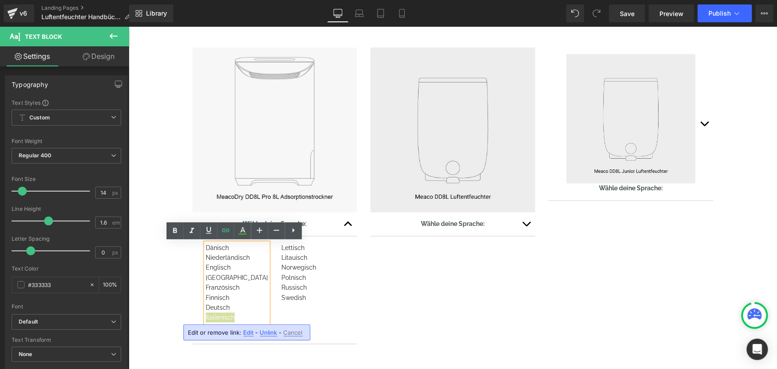
click at [248, 332] on span "Edit" at bounding box center [249, 333] width 10 height 8
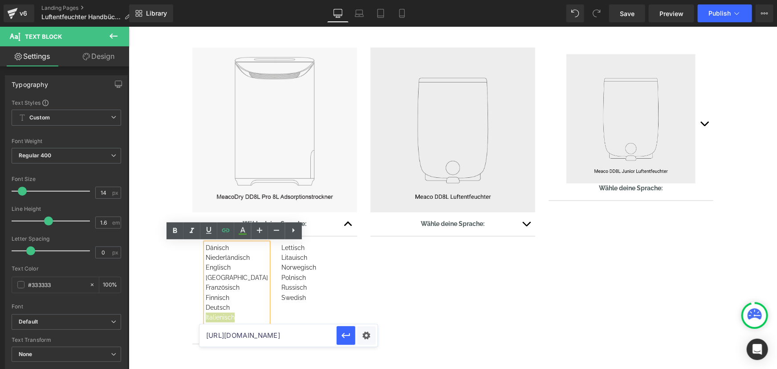
click at [243, 334] on input "[URL][DOMAIN_NAME]" at bounding box center [267, 335] width 137 height 22
paste input "DD8L_Pro_8L_Manual_IT01.pdf?v=1759502818"
click at [345, 337] on icon "button" at bounding box center [346, 335] width 11 height 11
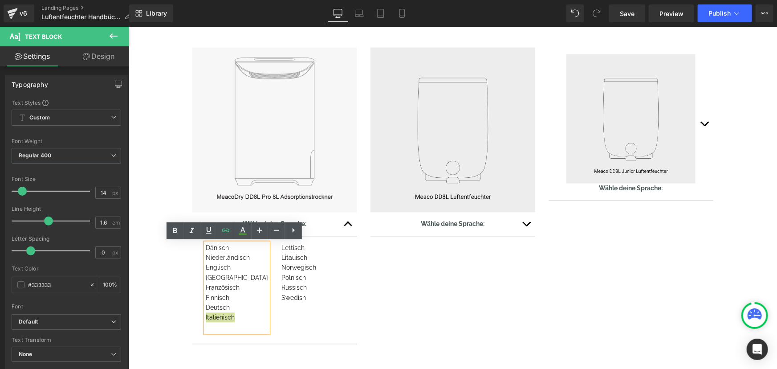
click at [128, 26] on div at bounding box center [128, 26] width 0 height 0
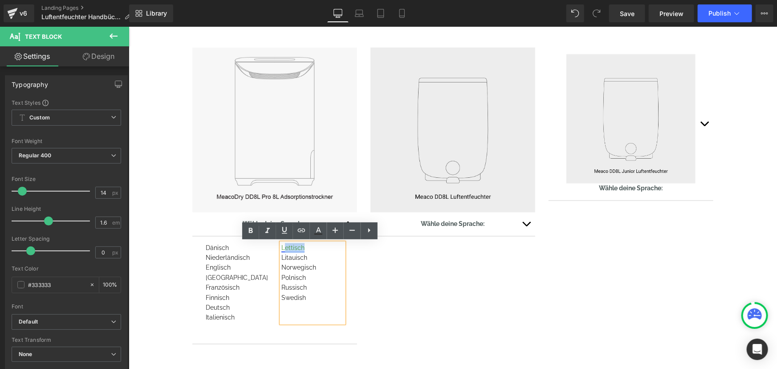
drag, startPoint x: 285, startPoint y: 247, endPoint x: 280, endPoint y: 247, distance: 5.3
click at [281, 247] on div "Lettisch" at bounding box center [312, 248] width 62 height 10
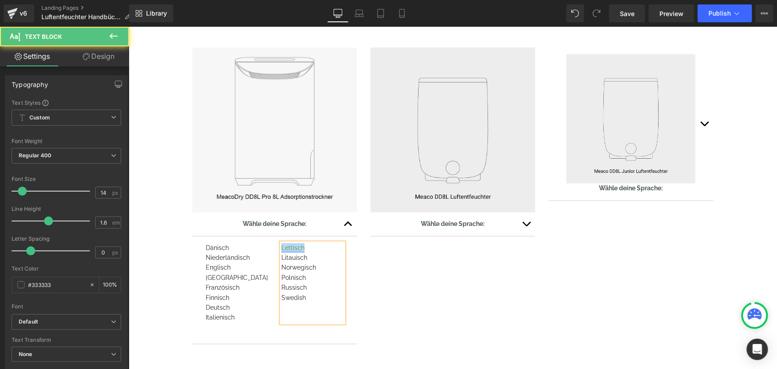
click at [283, 250] on link "Lettisch" at bounding box center [292, 247] width 23 height 7
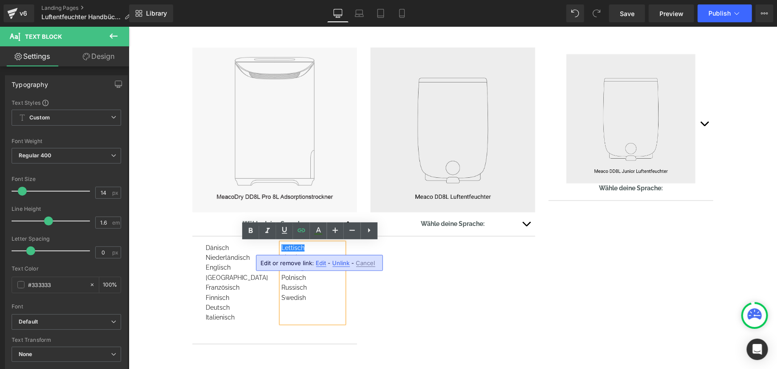
click at [319, 264] on span "Edit" at bounding box center [321, 263] width 10 height 8
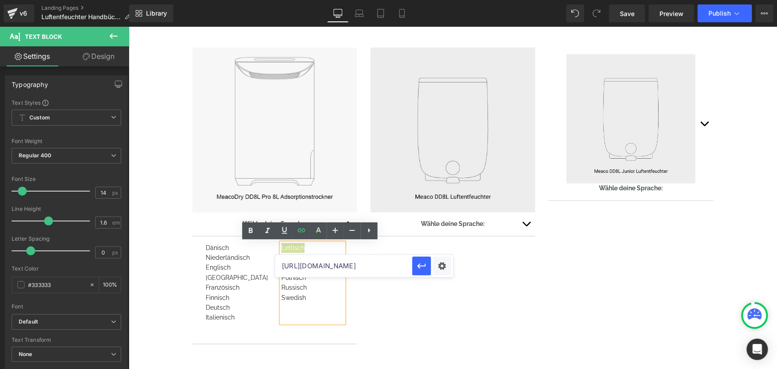
click at [338, 260] on input "[URL][DOMAIN_NAME]" at bounding box center [343, 266] width 137 height 22
paste input "L_Pro_8L_Manual_LV01.pdf?v=1759502817"
click at [422, 266] on icon "button" at bounding box center [421, 265] width 11 height 11
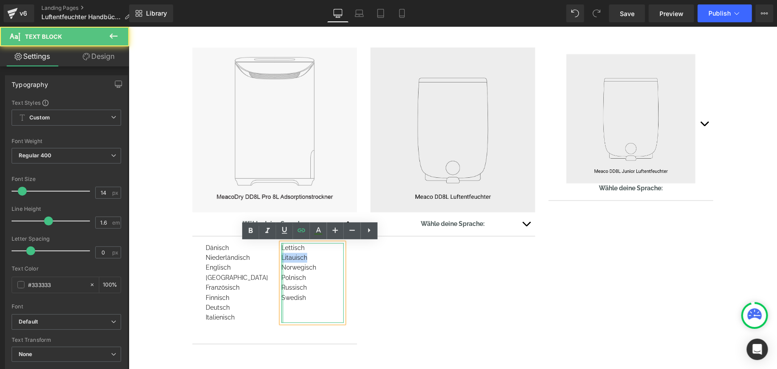
drag, startPoint x: 309, startPoint y: 258, endPoint x: 279, endPoint y: 258, distance: 29.8
click at [281, 258] on div "Lettisch Litauisch Norwegisch Polnisch Russisch Swedish Text Block" at bounding box center [312, 283] width 62 height 80
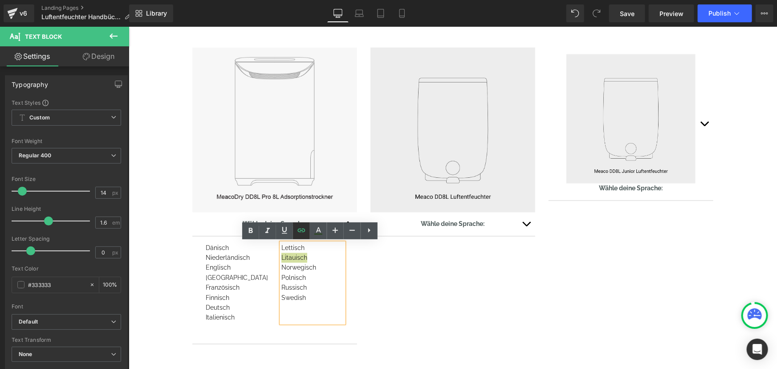
click at [299, 234] on icon at bounding box center [301, 230] width 11 height 11
click at [291, 280] on input "[URL][DOMAIN_NAME]" at bounding box center [343, 275] width 137 height 22
paste input "L_Pro_8L_Manual_LT01.pdf?v=1759502817"
type input "[URL][DOMAIN_NAME]"
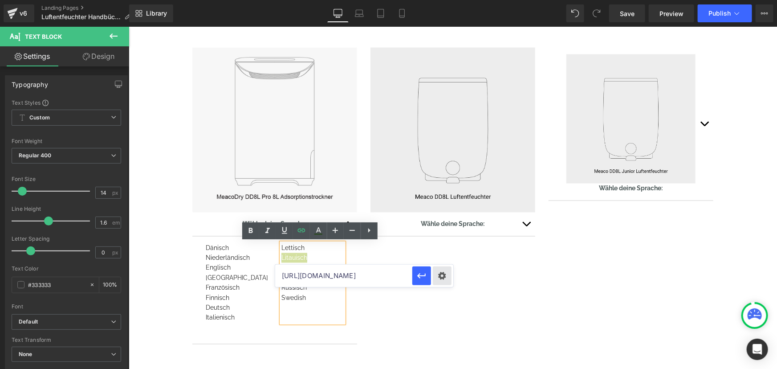
click at [435, 0] on div "Text Color Highlight Color #333333 Edit or remove link: Edit - Unlink - Cancel …" at bounding box center [388, 0] width 777 height 0
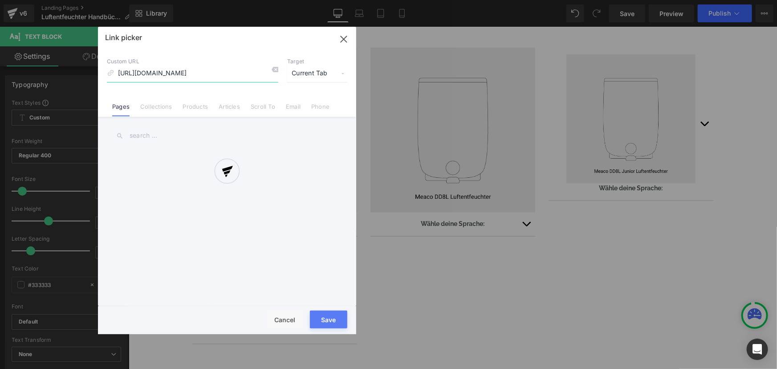
scroll to position [0, 145]
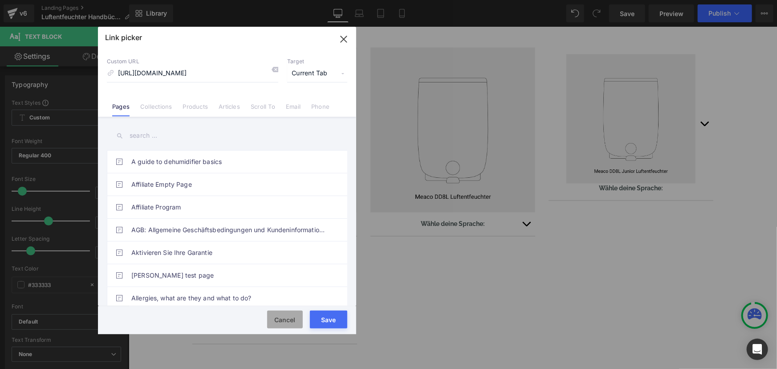
drag, startPoint x: 154, startPoint y: 292, endPoint x: 280, endPoint y: 320, distance: 128.9
click at [280, 320] on button "Cancel" at bounding box center [285, 319] width 36 height 18
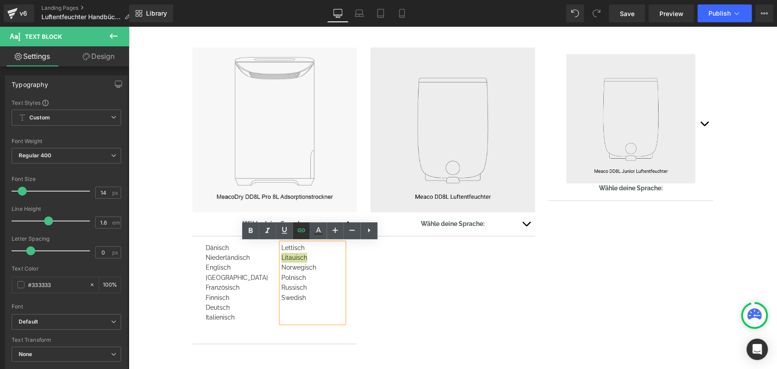
click at [301, 232] on icon at bounding box center [301, 230] width 11 height 11
click at [333, 276] on input "text" at bounding box center [343, 275] width 137 height 22
paste input "[URL][DOMAIN_NAME]"
click at [427, 275] on button "button" at bounding box center [421, 275] width 19 height 19
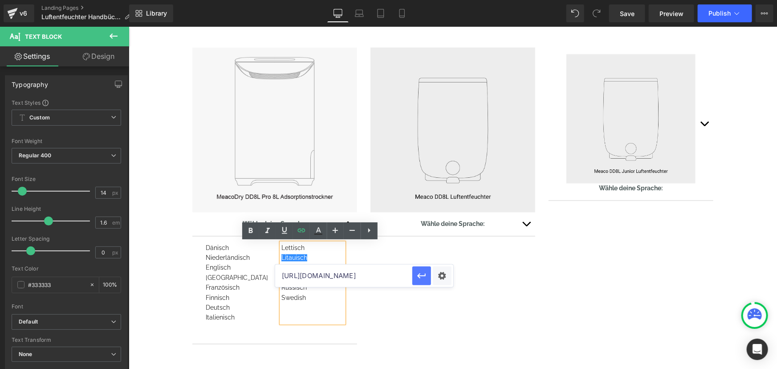
scroll to position [0, 0]
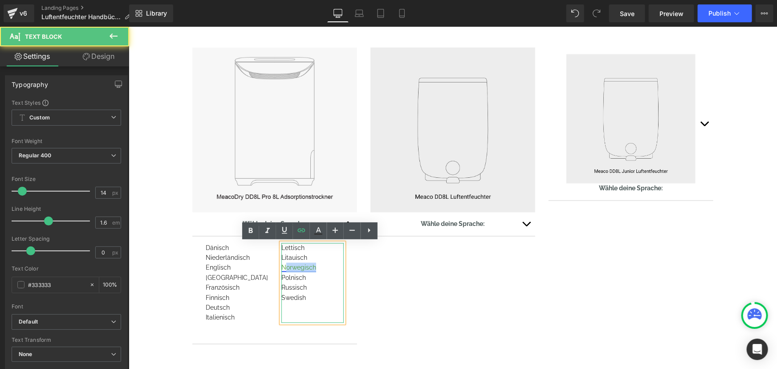
drag, startPoint x: 318, startPoint y: 265, endPoint x: 280, endPoint y: 264, distance: 37.9
click at [281, 264] on div "Norwegisch" at bounding box center [312, 267] width 62 height 10
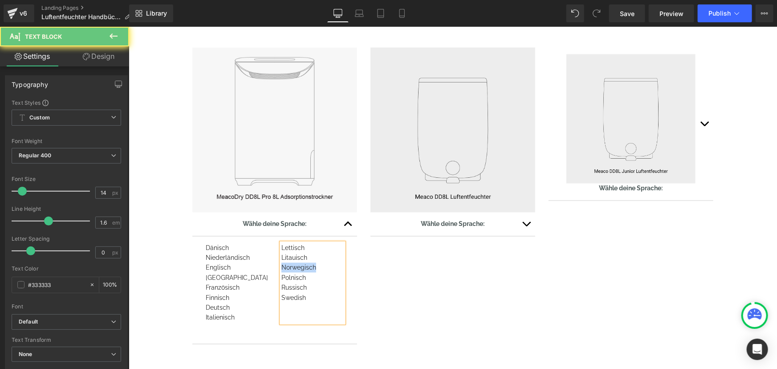
click at [315, 269] on div "Norwegisch" at bounding box center [312, 267] width 62 height 10
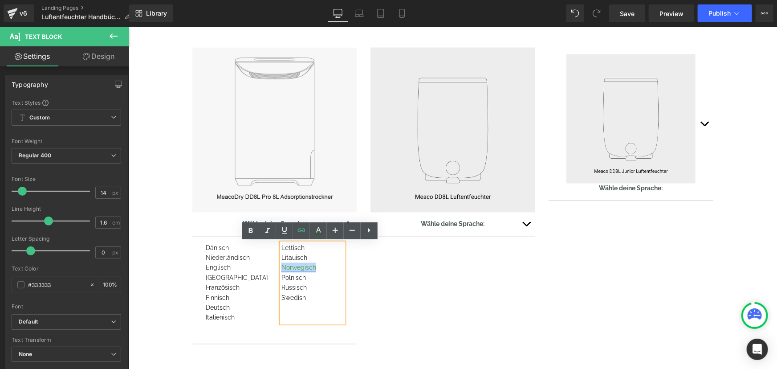
drag, startPoint x: 310, startPoint y: 268, endPoint x: 279, endPoint y: 268, distance: 31.2
click at [281, 268] on div "Norwegisch" at bounding box center [312, 267] width 62 height 10
click at [304, 229] on icon at bounding box center [301, 230] width 8 height 4
click at [354, 288] on input "[URL][DOMAIN_NAME]" at bounding box center [343, 285] width 137 height 22
paste input "DD8L_Pro_8L_Manual_NO01.pdf?v=1759502818"
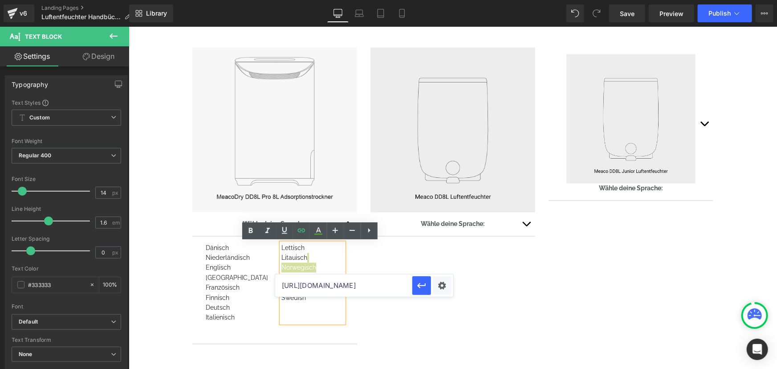
scroll to position [0, 214]
click at [418, 284] on icon "button" at bounding box center [421, 285] width 8 height 5
click at [309, 293] on div "Swedish" at bounding box center [312, 297] width 62 height 10
drag, startPoint x: 303, startPoint y: 276, endPoint x: 279, endPoint y: 276, distance: 23.6
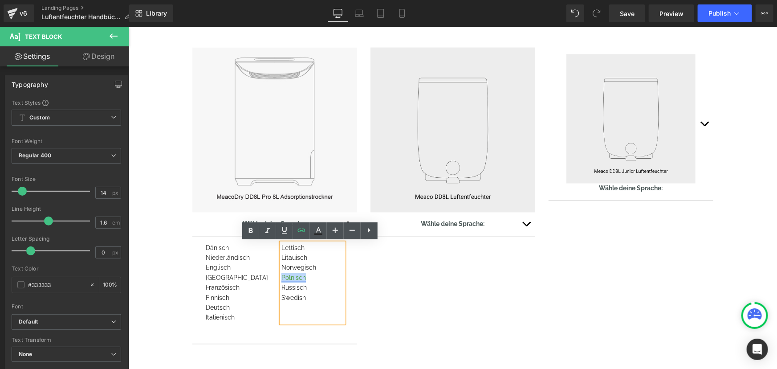
click at [281, 276] on div "Polnisch" at bounding box center [312, 277] width 62 height 10
click at [299, 230] on icon at bounding box center [301, 230] width 11 height 11
click at [316, 300] on input "[URL][DOMAIN_NAME]" at bounding box center [343, 295] width 137 height 22
paste input "DD8L_Pro_8L_Manual_PL01.pdf?v=1759502818"
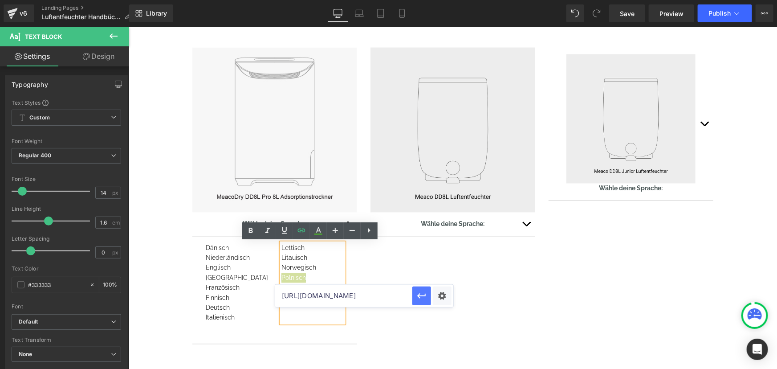
click at [425, 296] on icon "button" at bounding box center [421, 295] width 11 height 11
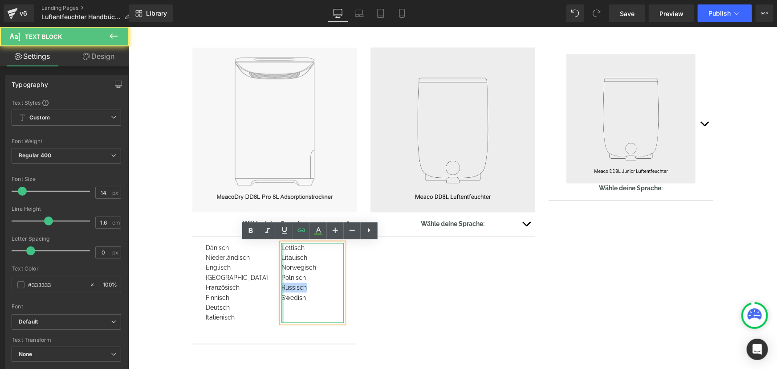
drag, startPoint x: 304, startPoint y: 286, endPoint x: 279, endPoint y: 287, distance: 24.5
click at [281, 287] on div "Lettisch Litauisch Norwegisch Polnisch Russisch Swedish Text Block" at bounding box center [312, 283] width 62 height 80
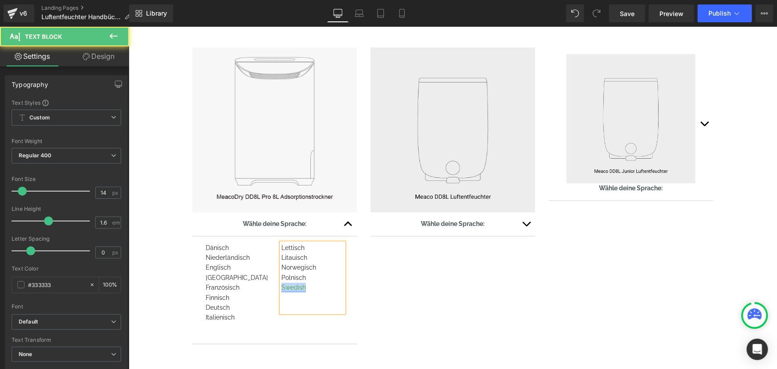
drag, startPoint x: 305, startPoint y: 287, endPoint x: 279, endPoint y: 287, distance: 26.7
click at [281, 287] on div "Swedish" at bounding box center [312, 287] width 62 height 10
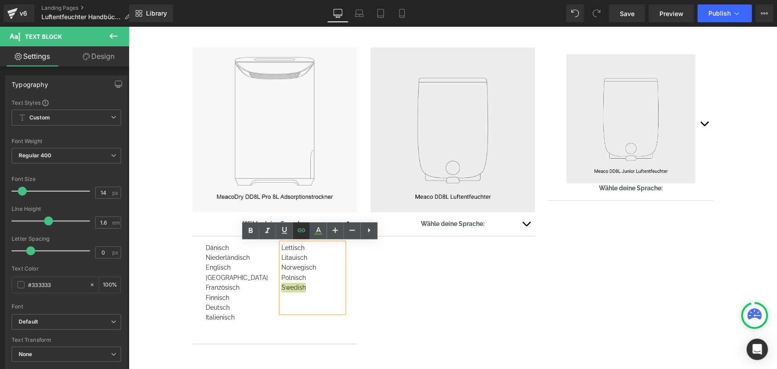
click at [299, 233] on icon at bounding box center [301, 230] width 11 height 11
click at [303, 305] on input "[URL][DOMAIN_NAME]" at bounding box center [343, 305] width 137 height 22
paste input "DD8L_Pro_8L_Manual_SE01.pdf?v=1759502818"
type input "[URL][DOMAIN_NAME]"
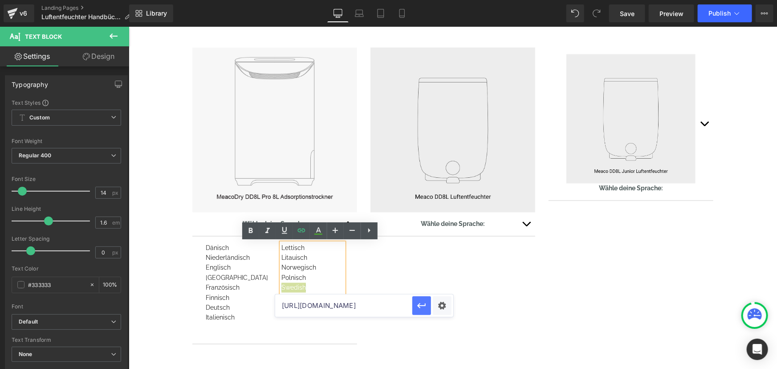
click at [416, 305] on icon "button" at bounding box center [421, 305] width 11 height 11
click at [305, 301] on div at bounding box center [312, 297] width 62 height 10
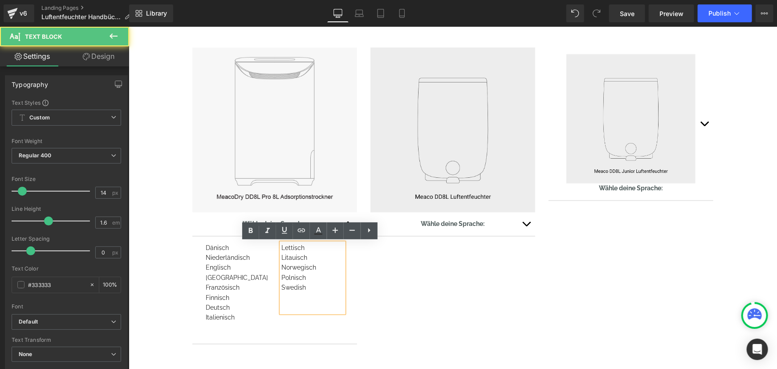
click at [309, 288] on div "Swedish" at bounding box center [312, 287] width 62 height 10
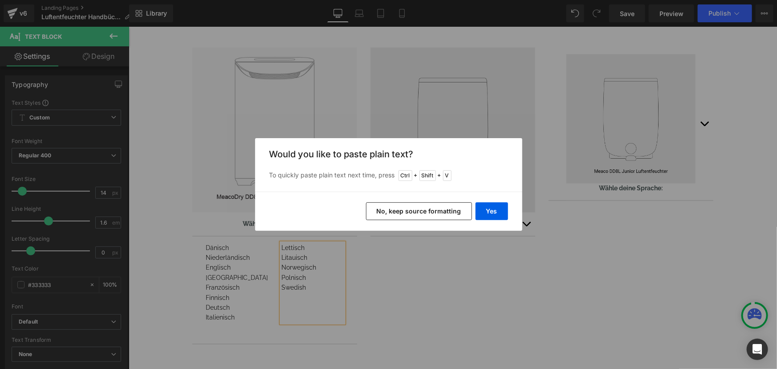
drag, startPoint x: 439, startPoint y: 207, endPoint x: 310, endPoint y: 180, distance: 131.8
click at [439, 207] on button "No, keep source formatting" at bounding box center [419, 211] width 106 height 18
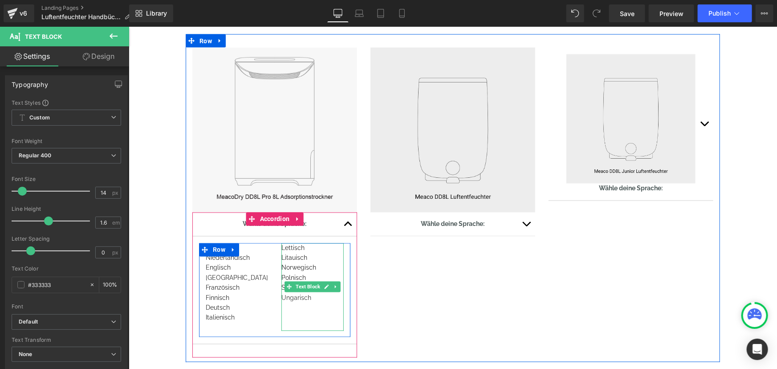
click at [309, 302] on p "Ungarisch" at bounding box center [312, 297] width 62 height 10
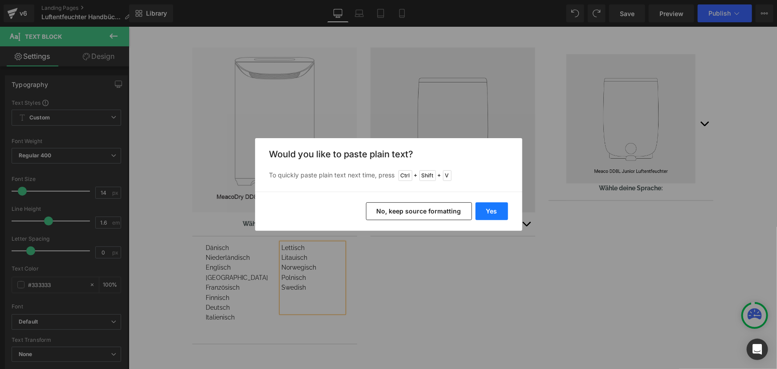
click at [495, 212] on button "Yes" at bounding box center [491, 211] width 32 height 18
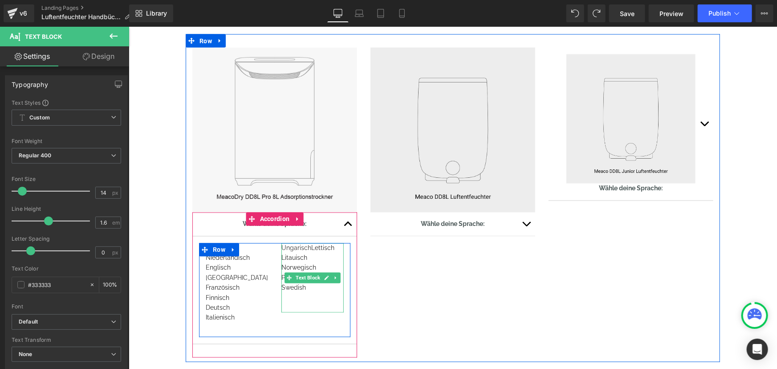
click at [306, 284] on div "Swedish" at bounding box center [312, 287] width 62 height 10
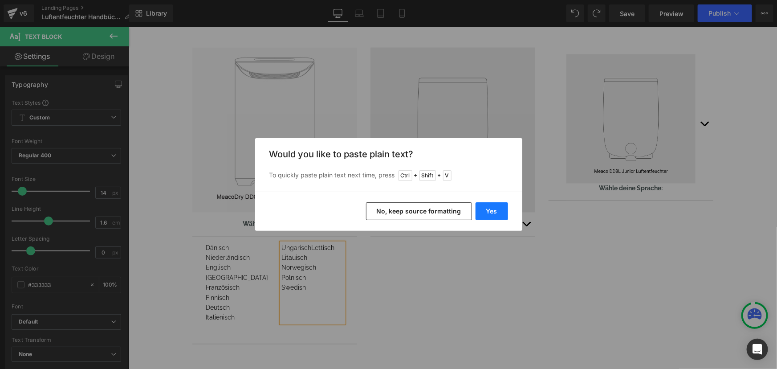
click at [475, 209] on button "Yes" at bounding box center [491, 211] width 32 height 18
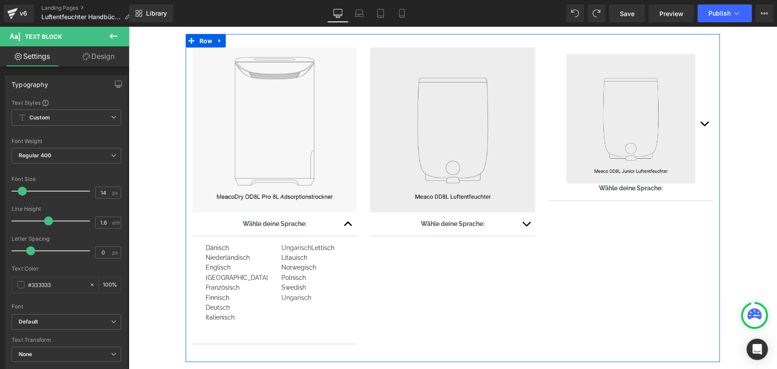
click at [306, 293] on div "Ungarisch" at bounding box center [312, 297] width 62 height 10
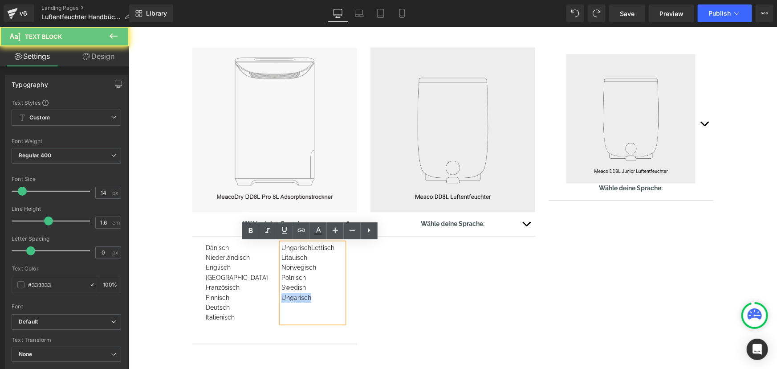
drag, startPoint x: 305, startPoint y: 297, endPoint x: 279, endPoint y: 297, distance: 25.4
click at [281, 297] on div "Ungarisch" at bounding box center [312, 297] width 62 height 10
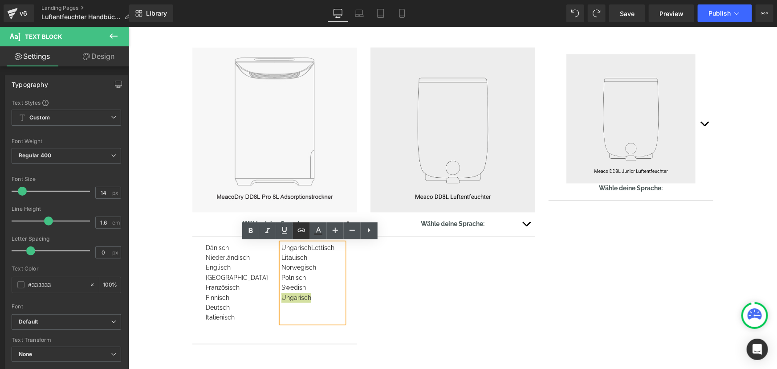
click at [300, 231] on icon at bounding box center [301, 230] width 8 height 4
click at [317, 319] on input "text" at bounding box center [343, 316] width 137 height 22
paste input "[URL][DOMAIN_NAME]"
type input "[URL][DOMAIN_NAME]"
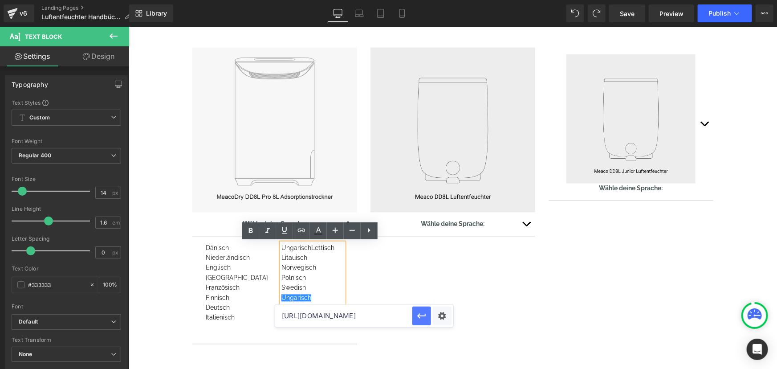
click at [418, 317] on icon "button" at bounding box center [421, 315] width 11 height 11
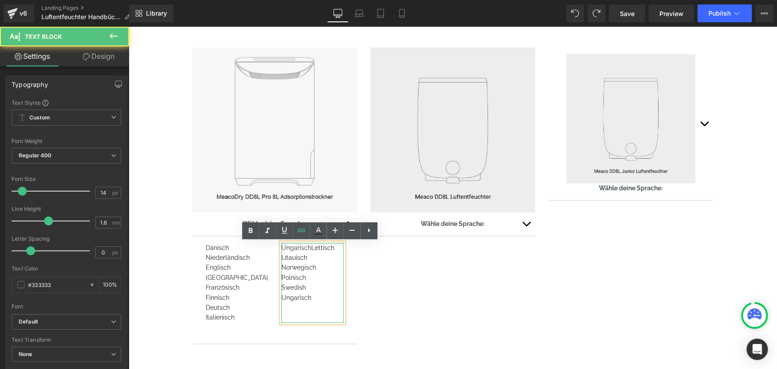
click at [307, 287] on div "Swedish" at bounding box center [312, 287] width 62 height 10
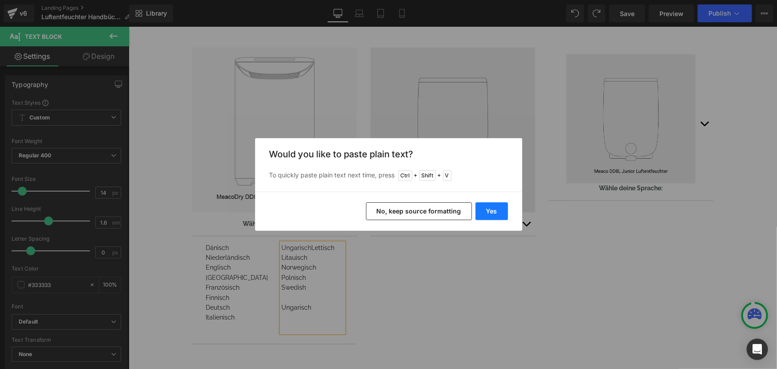
click at [494, 211] on button "Yes" at bounding box center [491, 211] width 32 height 18
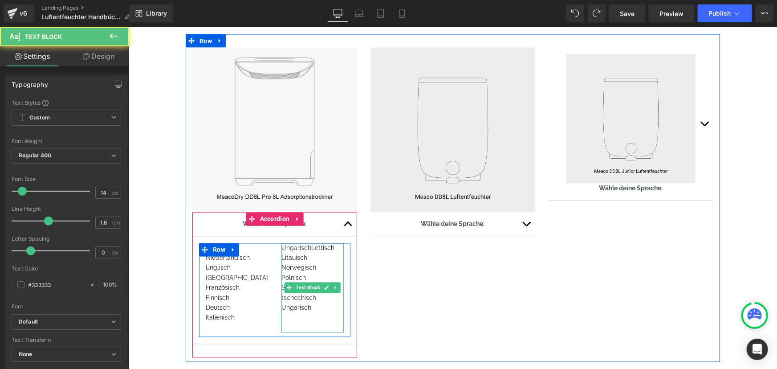
click at [281, 295] on div "tschechisch" at bounding box center [312, 297] width 62 height 10
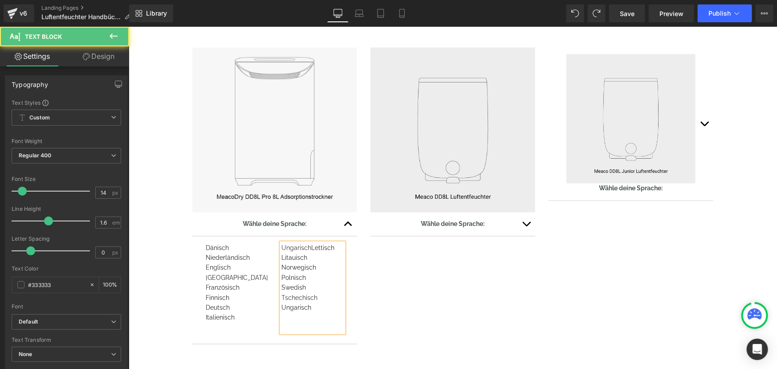
click at [317, 296] on div "Tschechisch" at bounding box center [312, 297] width 62 height 10
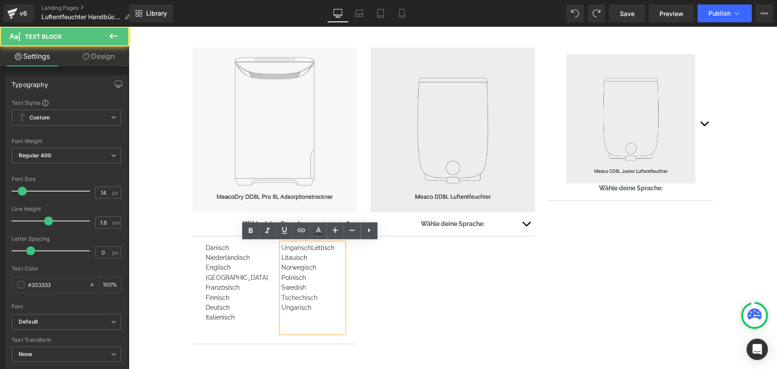
click at [303, 296] on div "Tschechisch" at bounding box center [312, 297] width 62 height 10
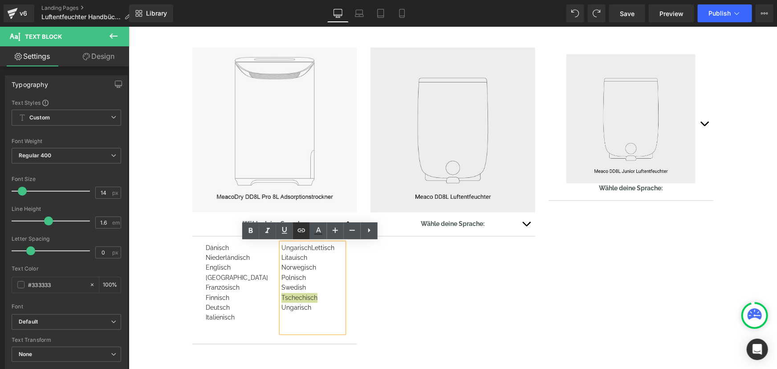
click at [306, 230] on icon at bounding box center [301, 230] width 11 height 11
click at [317, 314] on input "text" at bounding box center [343, 316] width 137 height 22
paste input "[URL][DOMAIN_NAME]"
click at [430, 317] on button "button" at bounding box center [421, 315] width 19 height 19
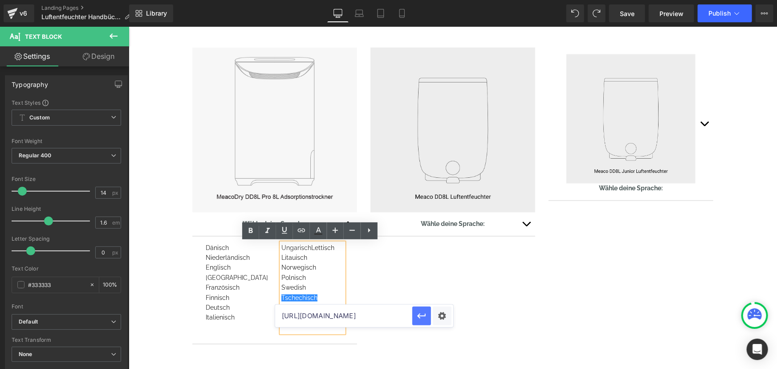
scroll to position [0, 0]
click at [307, 277] on div "Polnisch" at bounding box center [312, 277] width 62 height 10
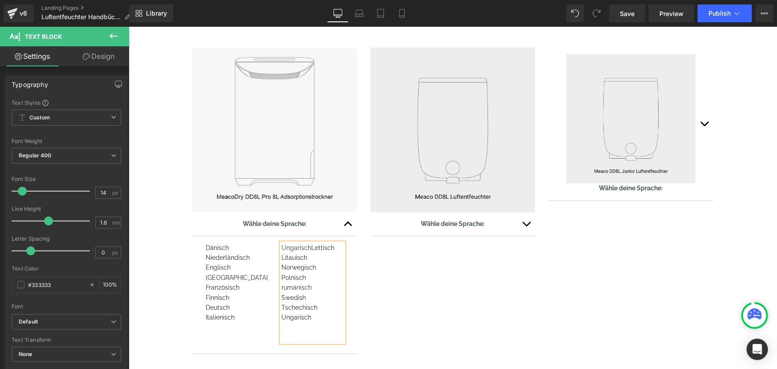
click at [282, 288] on div "rumänisch" at bounding box center [312, 287] width 62 height 10
click at [300, 288] on div "Rumänisch" at bounding box center [312, 287] width 62 height 10
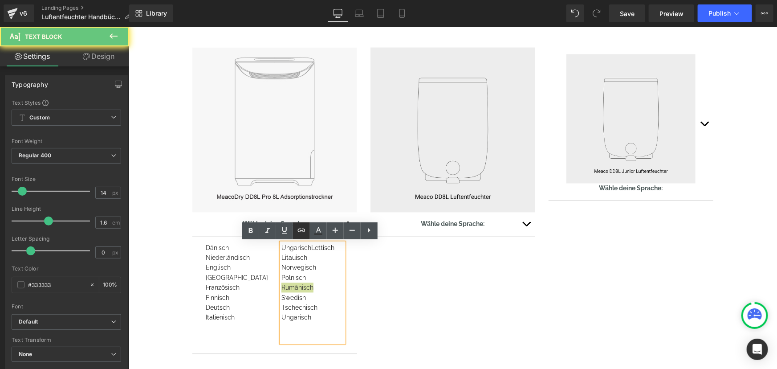
click at [300, 231] on icon at bounding box center [301, 230] width 8 height 4
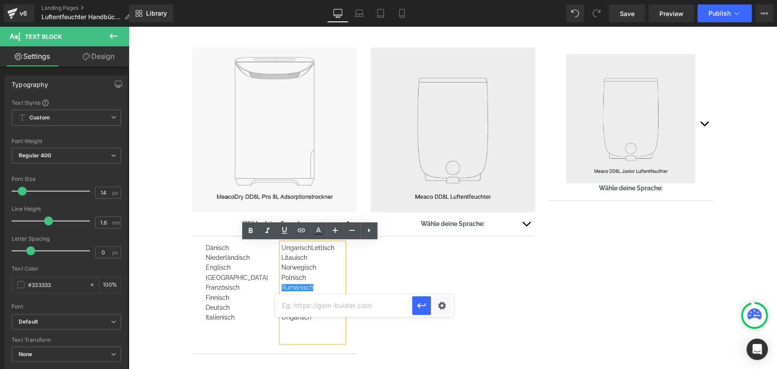
click at [317, 308] on input "text" at bounding box center [343, 305] width 137 height 22
paste input "[URL][DOMAIN_NAME]"
type input "[URL][DOMAIN_NAME]"
click at [414, 308] on button "button" at bounding box center [421, 305] width 19 height 19
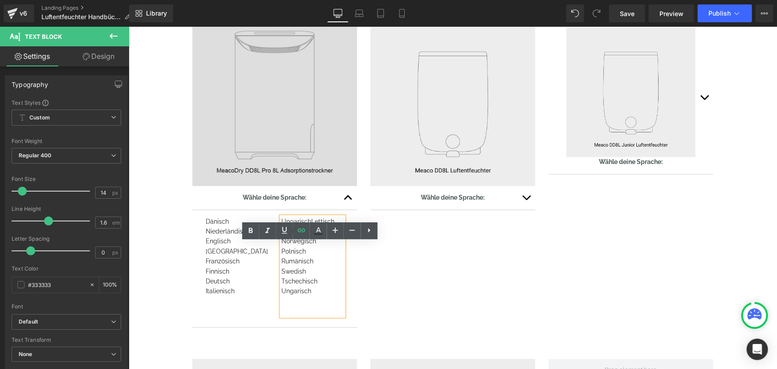
scroll to position [782, 0]
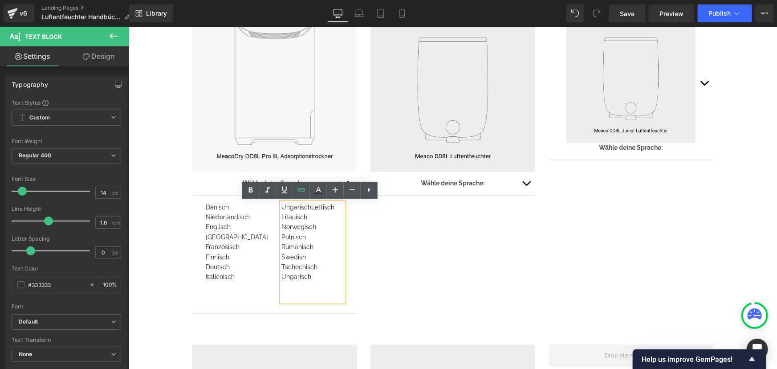
click at [238, 310] on article "Dänisch Niederländisch Englisch [GEOGRAPHIC_DATA] Französisch Finnisch Deutsch …" at bounding box center [274, 254] width 165 height 118
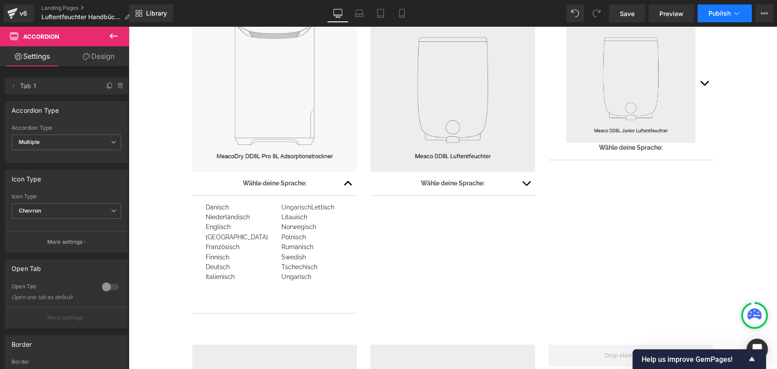
click at [739, 16] on icon at bounding box center [736, 13] width 9 height 9
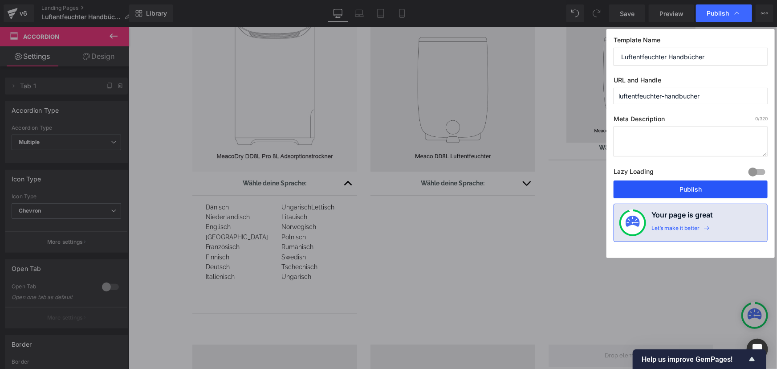
click at [682, 188] on button "Publish" at bounding box center [690, 189] width 154 height 18
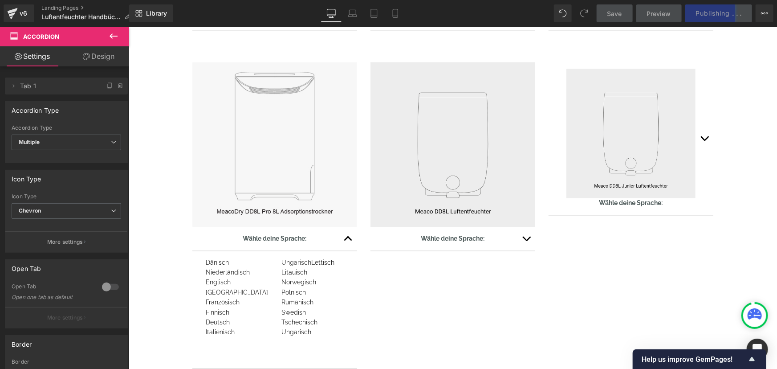
scroll to position [728, 0]
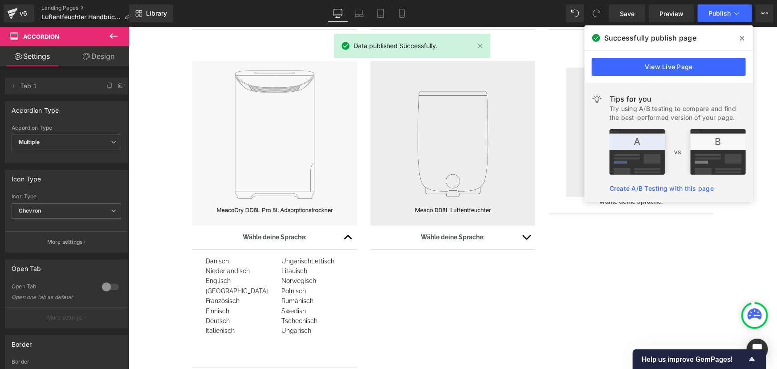
click at [741, 253] on div "Luftentfeuchter Handbücher Text Block Row Image [PERSON_NAME] deine Sprache: Te…" at bounding box center [452, 52] width 648 height 1410
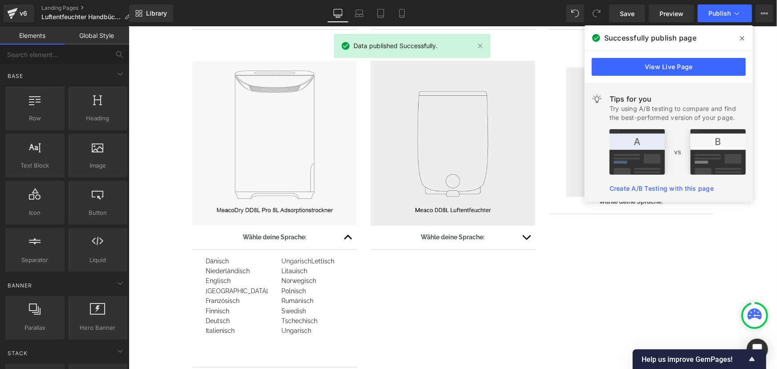
click at [740, 41] on icon at bounding box center [742, 38] width 4 height 7
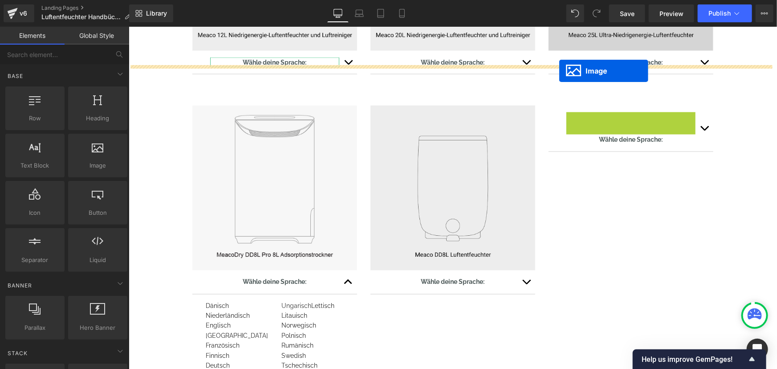
scroll to position [630, 0]
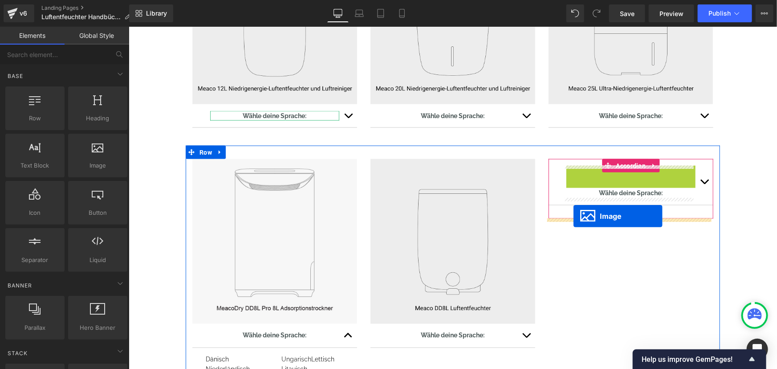
drag, startPoint x: 613, startPoint y: 130, endPoint x: 573, endPoint y: 215, distance: 94.2
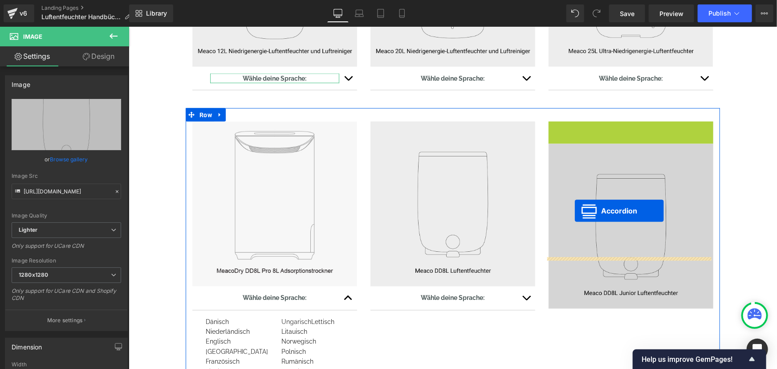
scroll to position [752, 0]
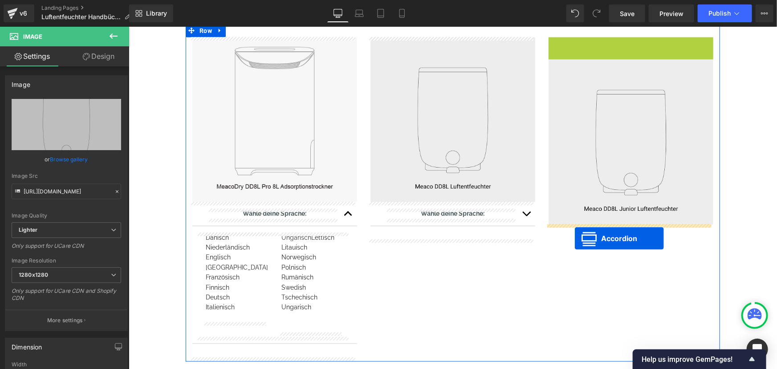
drag, startPoint x: 605, startPoint y: 164, endPoint x: 574, endPoint y: 238, distance: 79.6
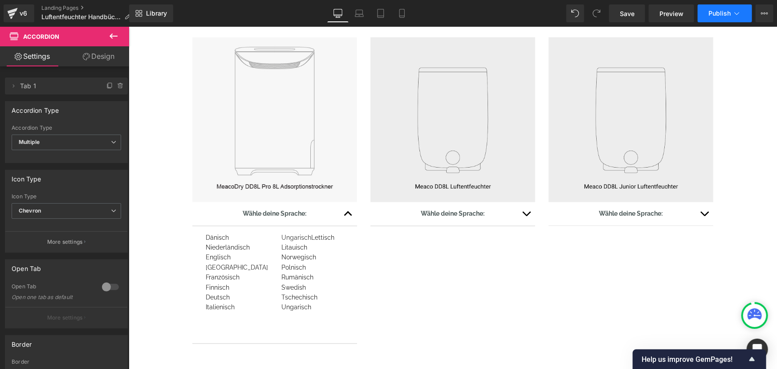
click at [738, 9] on icon at bounding box center [736, 13] width 9 height 9
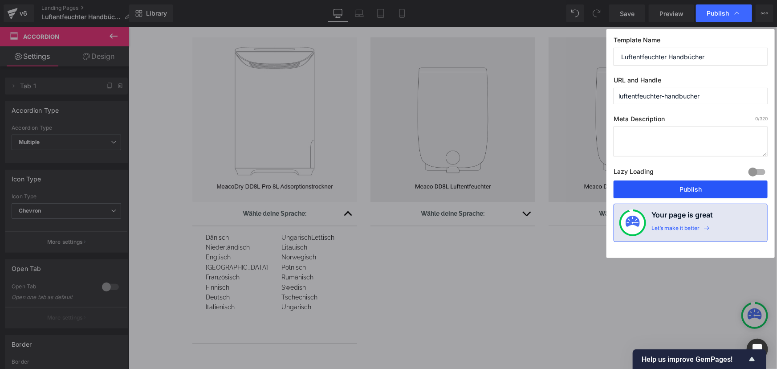
click at [696, 187] on button "Publish" at bounding box center [690, 189] width 154 height 18
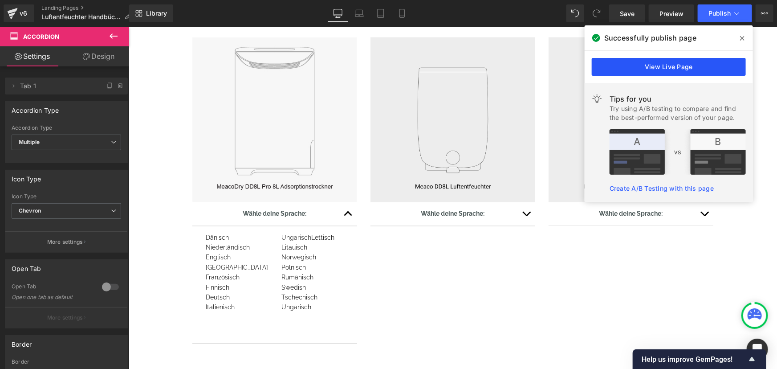
click at [683, 73] on link "View Live Page" at bounding box center [669, 67] width 154 height 18
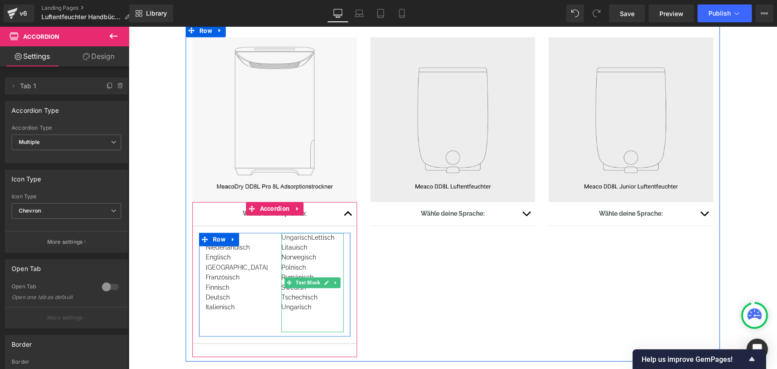
click at [312, 248] on div "Litauisch" at bounding box center [312, 247] width 62 height 10
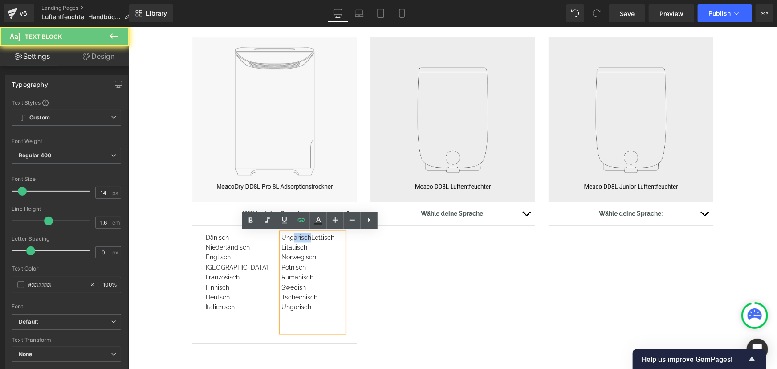
drag, startPoint x: 307, startPoint y: 236, endPoint x: 288, endPoint y: 236, distance: 18.7
click at [288, 236] on div "Ungarisch Lettisch" at bounding box center [312, 237] width 62 height 10
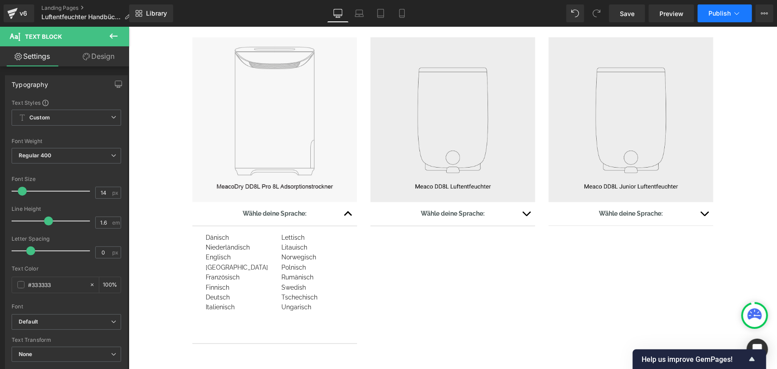
click at [731, 9] on button "Publish" at bounding box center [725, 13] width 54 height 18
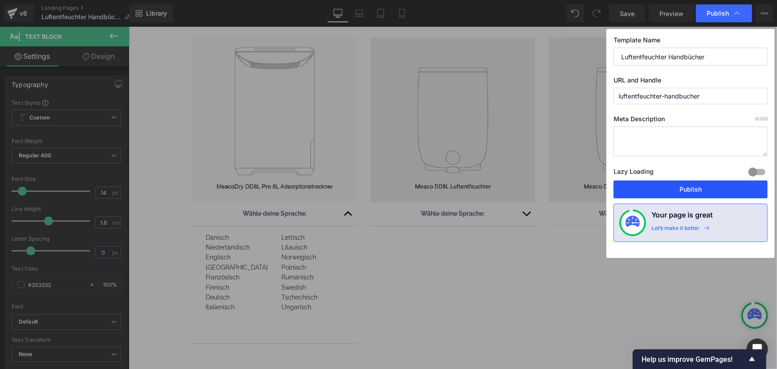
click at [684, 184] on button "Publish" at bounding box center [690, 189] width 154 height 18
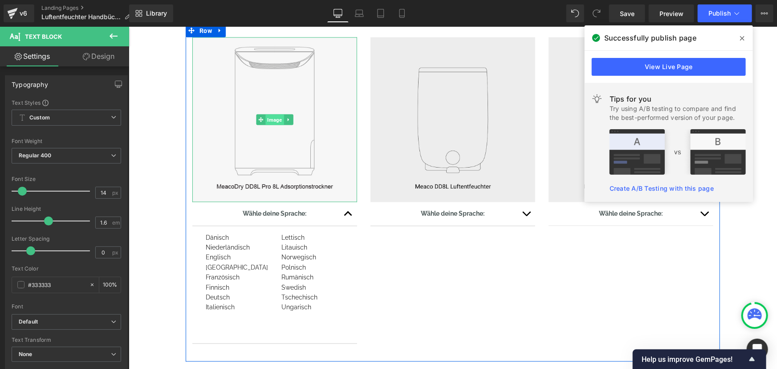
click at [271, 122] on span "Image" at bounding box center [274, 119] width 18 height 11
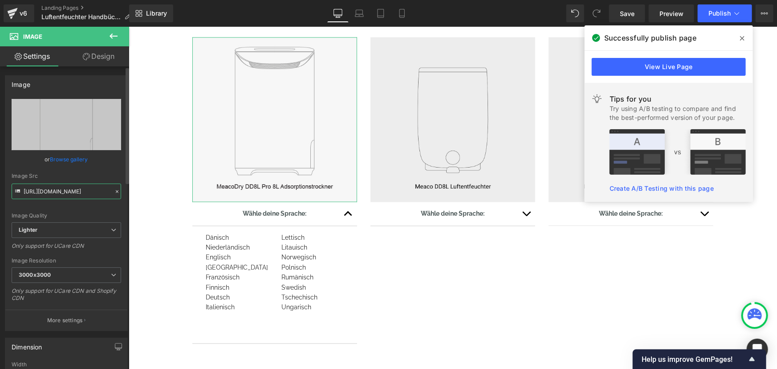
click at [62, 188] on input "[URL][DOMAIN_NAME]" at bounding box center [67, 191] width 110 height 16
